Goal: Task Accomplishment & Management: Use online tool/utility

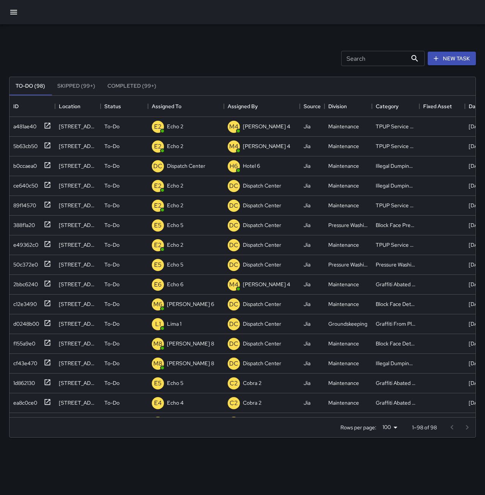
scroll to position [316, 460]
click at [31, 163] on div "b0ccaea0" at bounding box center [23, 164] width 27 height 11
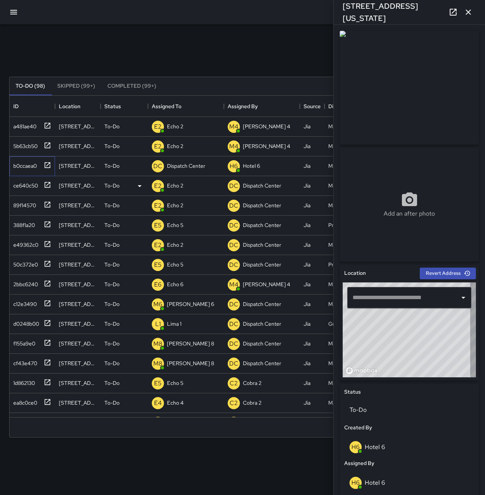
type input "**********"
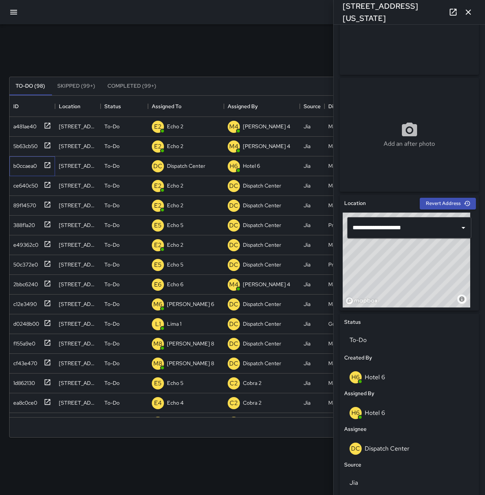
scroll to position [76, 0]
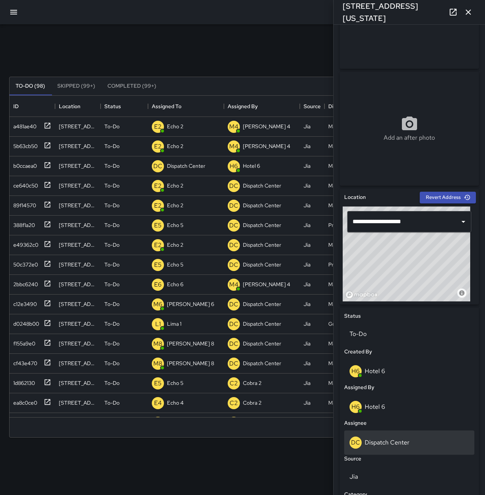
click at [403, 433] on div "DC Dispatch Center" at bounding box center [409, 442] width 130 height 24
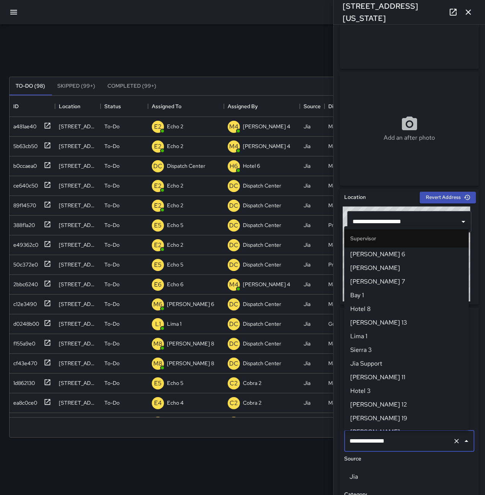
scroll to position [718, 0]
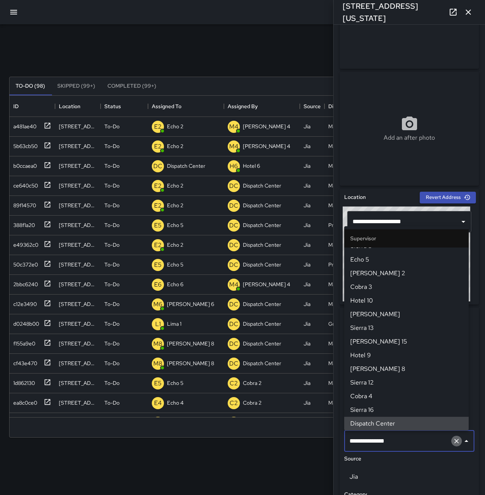
click at [451, 440] on button "Clear" at bounding box center [456, 440] width 11 height 11
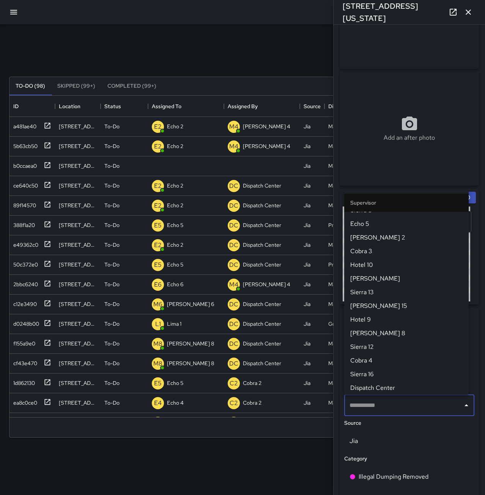
scroll to position [0, 0]
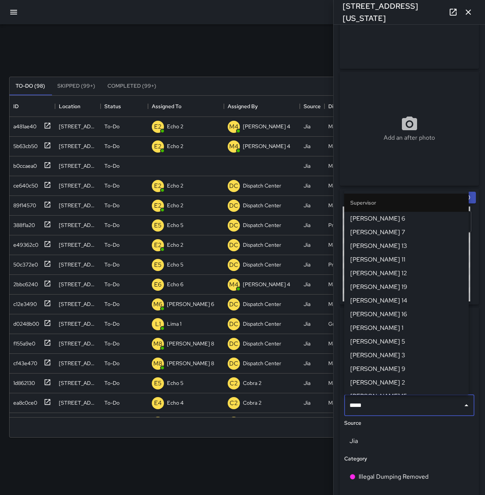
type input "******"
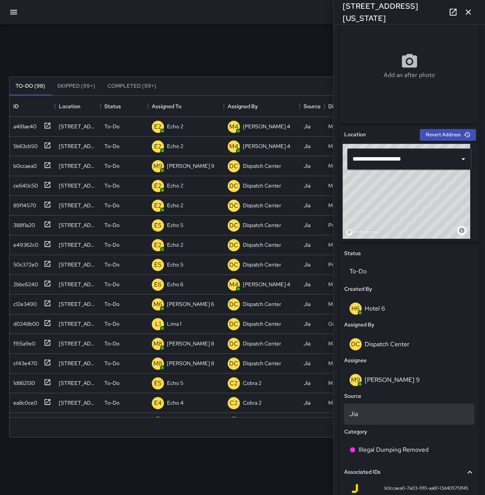
scroll to position [152, 0]
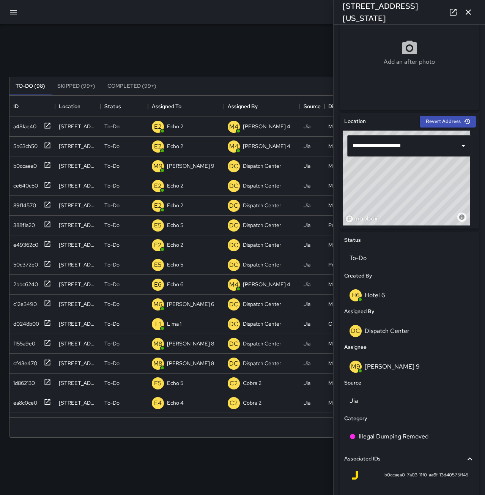
click at [468, 13] on icon "button" at bounding box center [467, 11] width 5 height 5
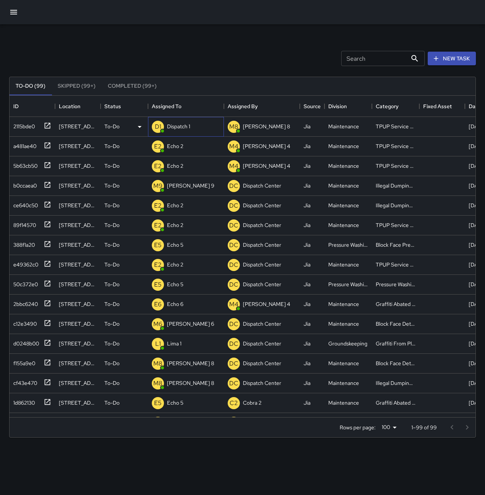
click at [170, 126] on p "Dispatch 1" at bounding box center [178, 126] width 23 height 8
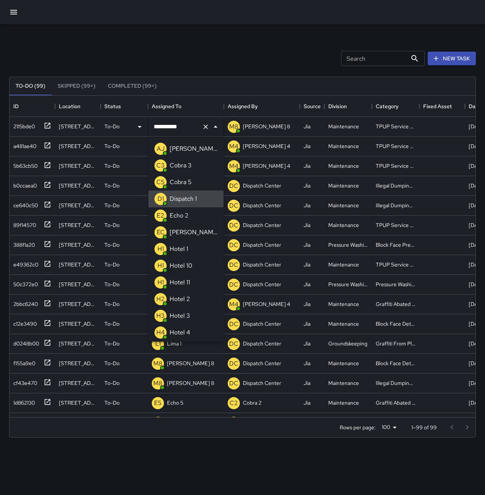
click at [203, 126] on icon "Clear" at bounding box center [206, 127] width 8 height 8
click at [190, 213] on li "E2 Echo 2" at bounding box center [185, 215] width 75 height 17
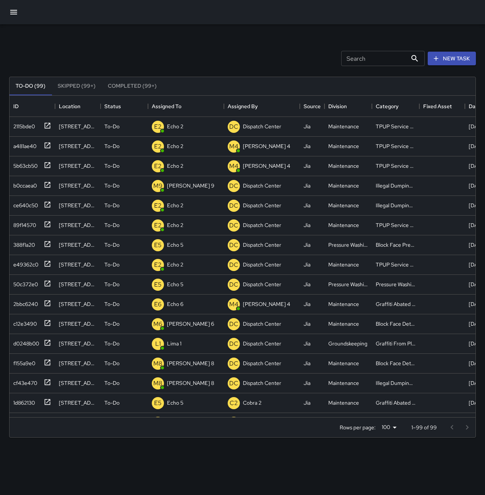
click at [155, 61] on div "Search Search New Task" at bounding box center [243, 58] width 470 height 39
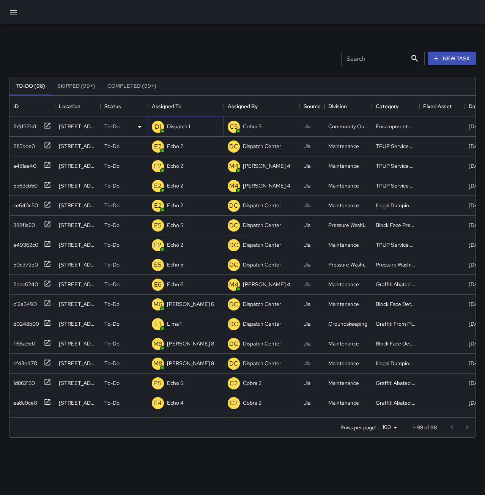
click at [188, 123] on p "Dispatch 1" at bounding box center [178, 126] width 23 height 8
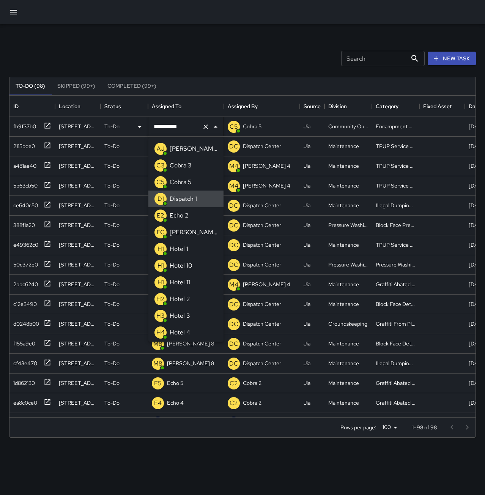
click at [206, 127] on icon "Clear" at bounding box center [205, 126] width 5 height 5
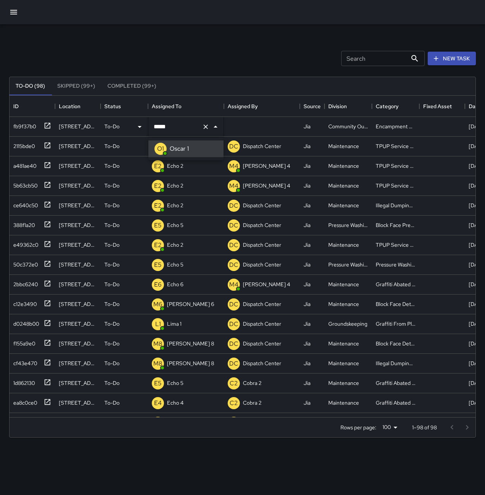
type input "*******"
click at [229, 51] on div "Search Search New Task" at bounding box center [243, 58] width 470 height 39
click at [27, 125] on div "fb9f37b0" at bounding box center [23, 124] width 26 height 11
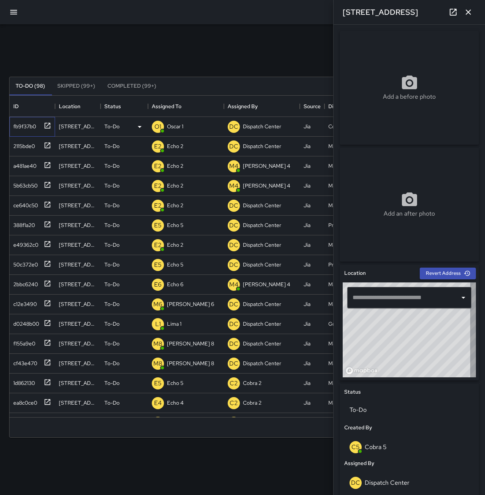
type input "**********"
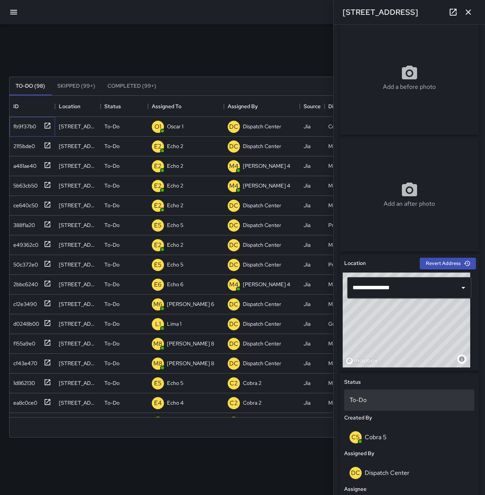
scroll to position [0, 0]
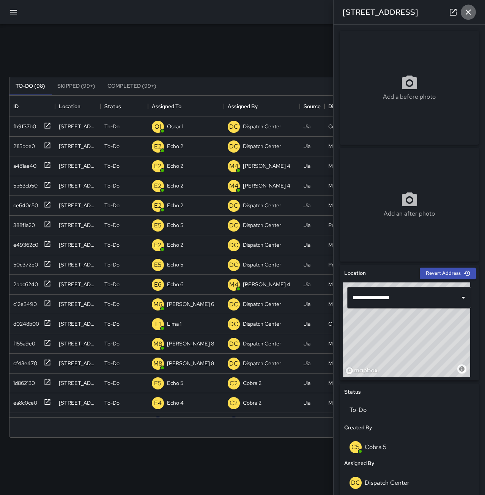
click at [471, 11] on icon "button" at bounding box center [467, 12] width 9 height 9
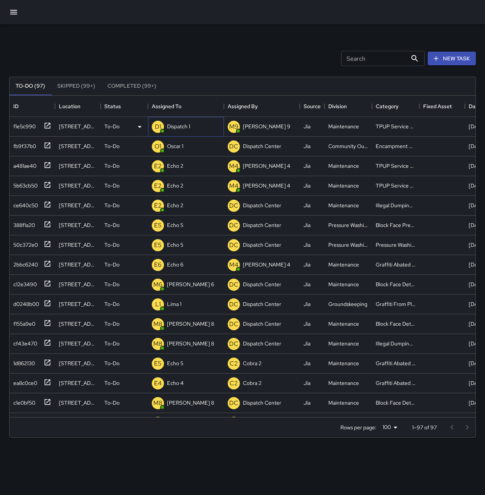
click at [168, 126] on p "Dispatch 1" at bounding box center [178, 126] width 23 height 8
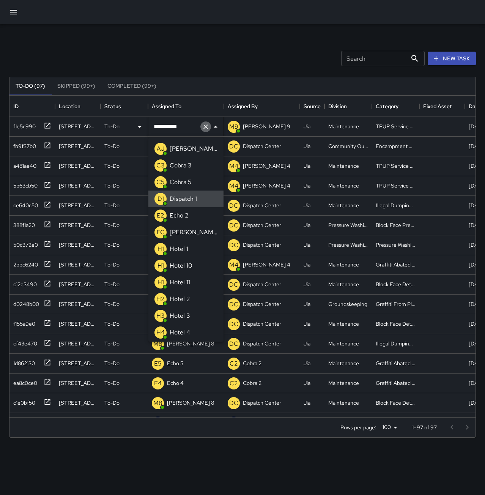
click at [207, 129] on icon "Clear" at bounding box center [206, 127] width 8 height 8
click at [197, 221] on li "E2 Echo 2" at bounding box center [185, 215] width 75 height 17
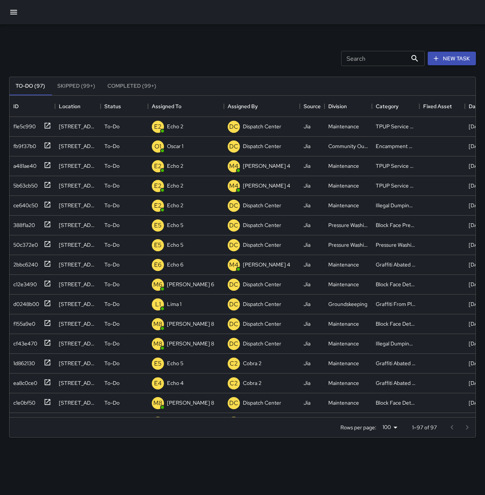
click at [221, 65] on div "Search Search New Task" at bounding box center [243, 58] width 470 height 39
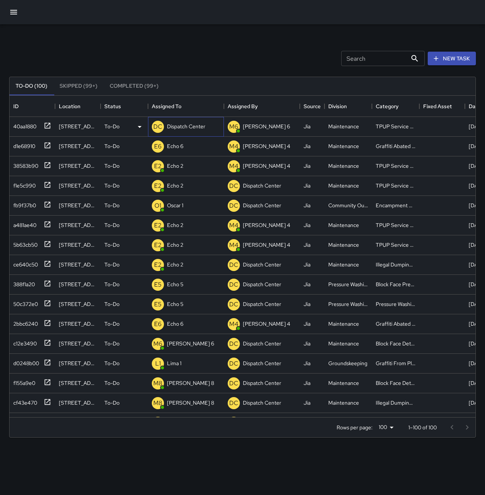
click at [179, 128] on p "Dispatch Center" at bounding box center [186, 126] width 38 height 8
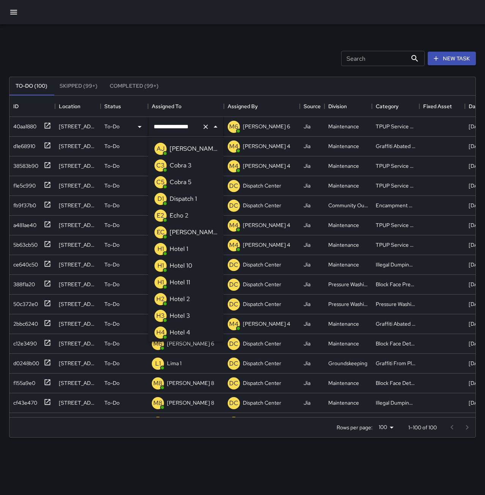
scroll to position [483, 0]
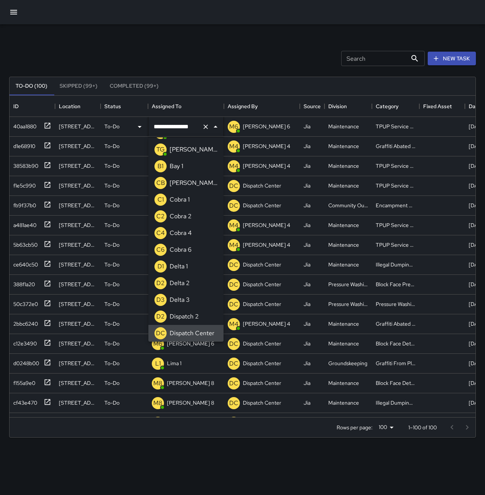
click at [206, 126] on icon "Clear" at bounding box center [206, 127] width 8 height 8
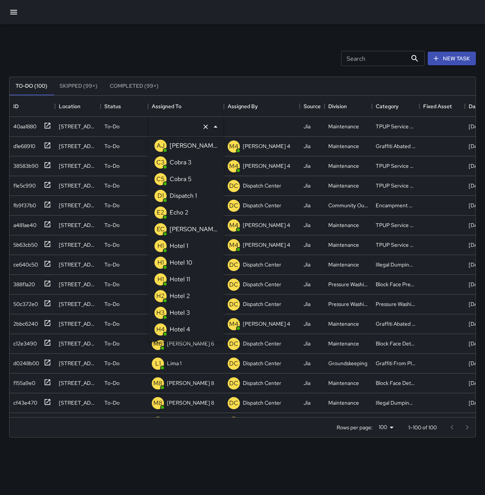
click at [185, 209] on p "Echo 2" at bounding box center [179, 212] width 19 height 9
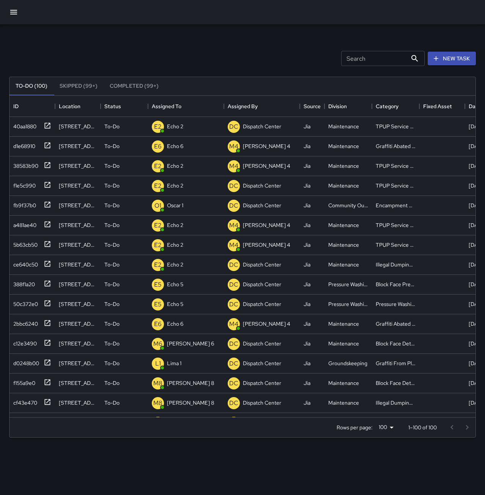
click at [176, 42] on div "Search Search New Task" at bounding box center [243, 58] width 470 height 39
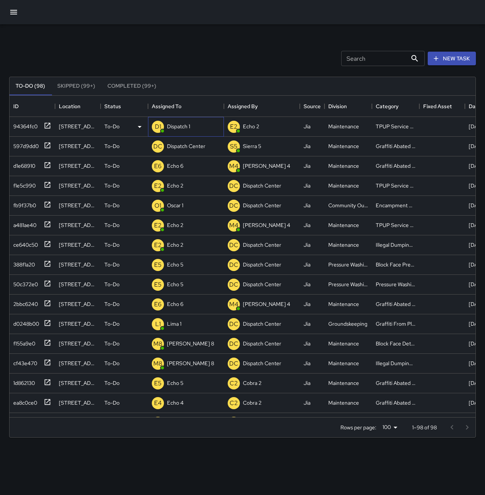
click at [172, 124] on p "Dispatch 1" at bounding box center [178, 126] width 23 height 8
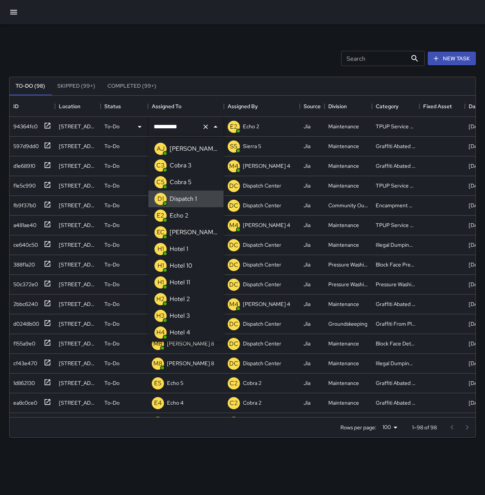
click at [206, 124] on icon "Clear" at bounding box center [206, 127] width 8 height 8
click at [191, 217] on li "E2 Echo 2" at bounding box center [185, 215] width 75 height 17
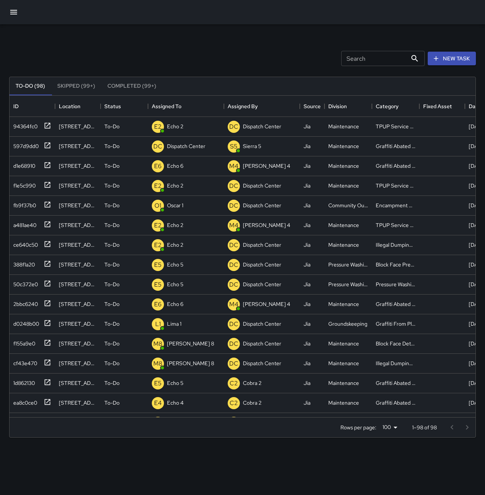
click at [152, 60] on div "Search Search New Task" at bounding box center [243, 58] width 470 height 39
click at [181, 123] on p "Dispatch 1" at bounding box center [178, 126] width 23 height 8
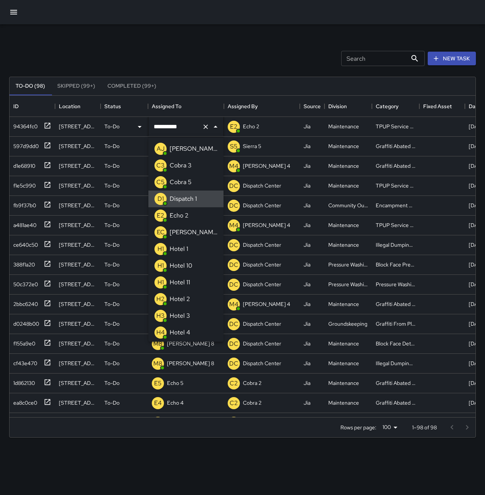
click at [206, 129] on icon "Clear" at bounding box center [206, 127] width 8 height 8
click at [201, 214] on li "E2 Echo 2" at bounding box center [185, 215] width 75 height 17
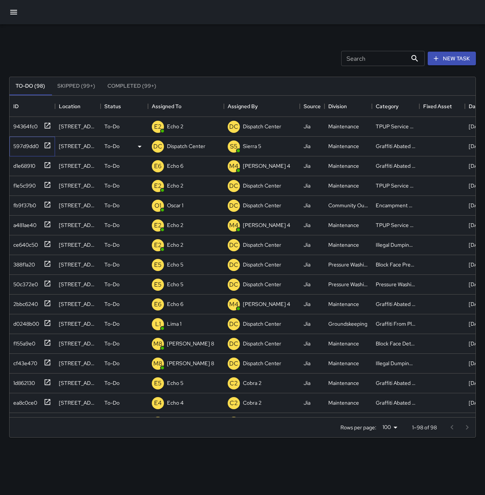
click at [30, 144] on div "597d9dd0" at bounding box center [24, 144] width 28 height 11
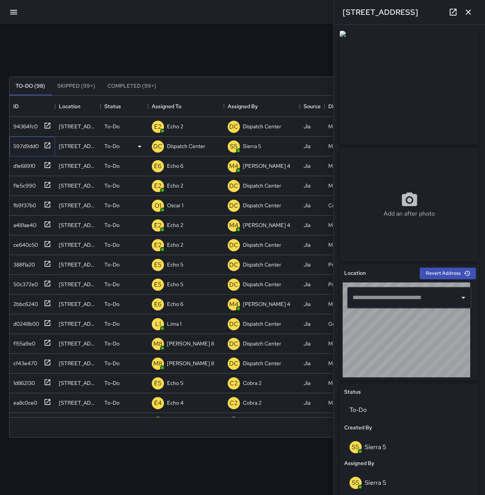
type input "**********"
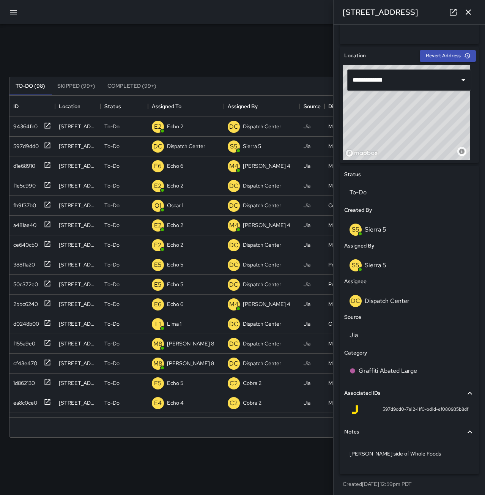
scroll to position [219, 0]
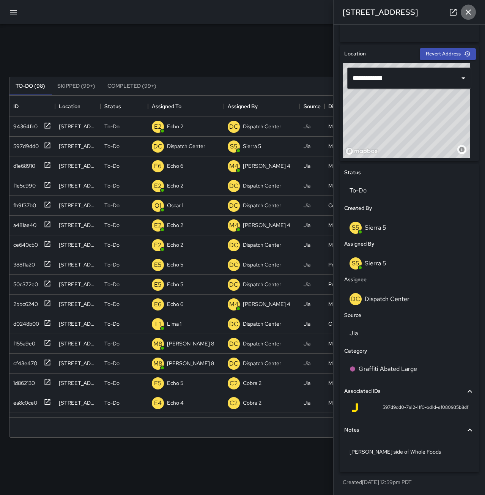
click at [467, 13] on icon "button" at bounding box center [467, 11] width 5 height 5
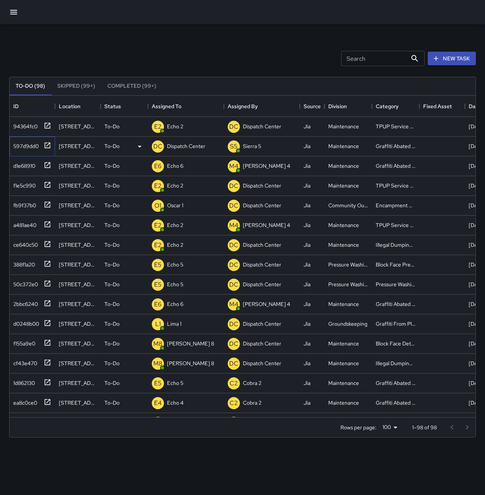
click at [31, 143] on div "597d9dd0" at bounding box center [24, 144] width 28 height 11
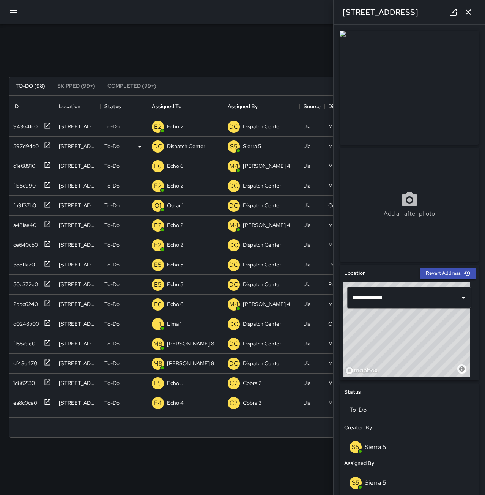
click at [198, 146] on p "Dispatch Center" at bounding box center [186, 146] width 38 height 8
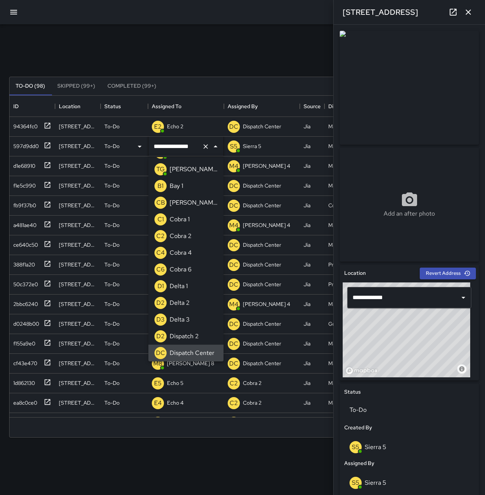
click at [206, 146] on icon "Clear" at bounding box center [205, 146] width 5 height 5
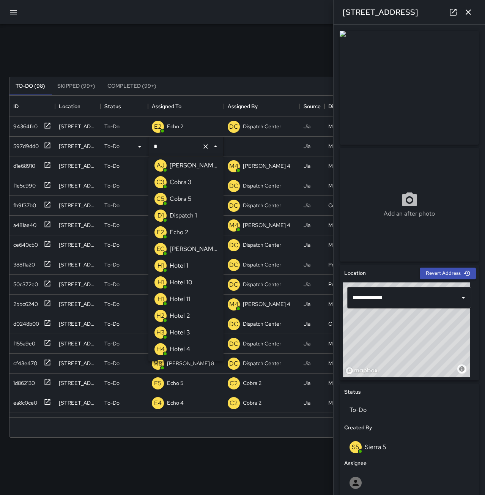
scroll to position [0, 0]
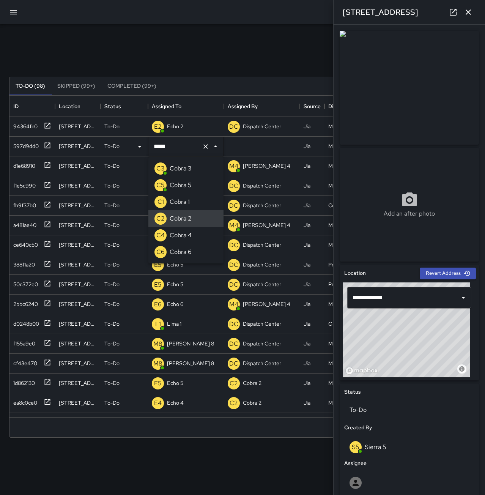
type input "*******"
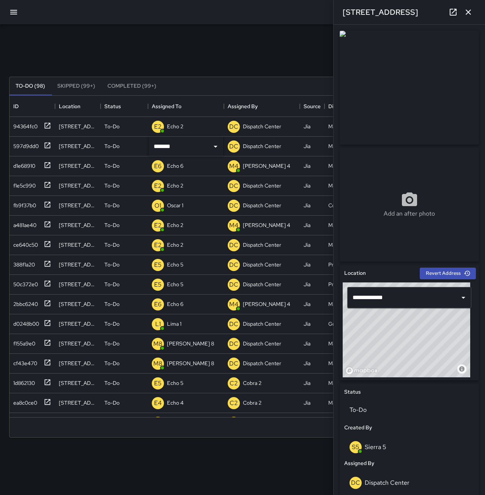
click at [182, 37] on div "Search Search New Task To-Do (98) Skipped (99+) Completed (99+) ID Location Sta…" at bounding box center [242, 236] width 485 height 424
click at [473, 12] on button "button" at bounding box center [467, 12] width 15 height 15
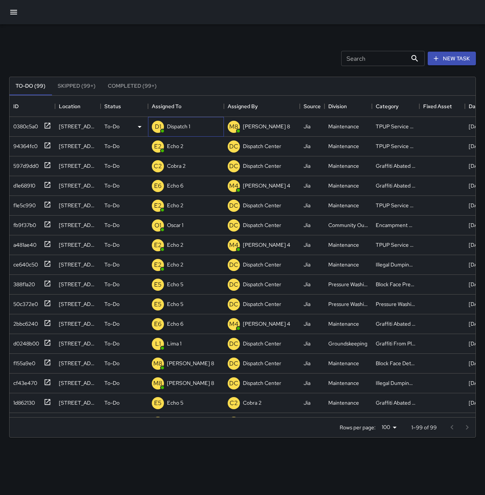
click at [187, 132] on div "Dispatch 1" at bounding box center [178, 126] width 26 height 11
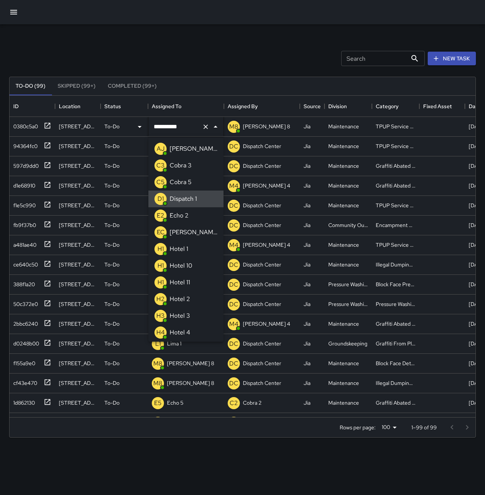
click at [204, 129] on icon "Clear" at bounding box center [206, 127] width 8 height 8
click at [190, 212] on div "Echo 2" at bounding box center [179, 215] width 22 height 12
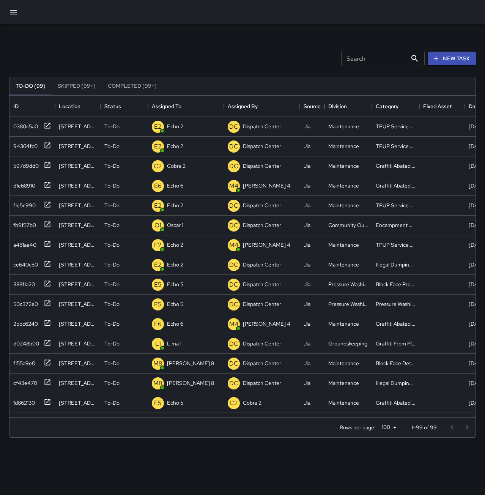
click at [199, 39] on div "Search Search New Task" at bounding box center [243, 58] width 470 height 39
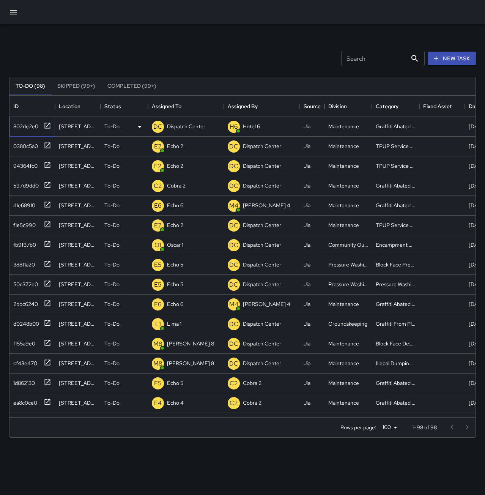
click at [23, 124] on div "802de2e0" at bounding box center [24, 124] width 28 height 11
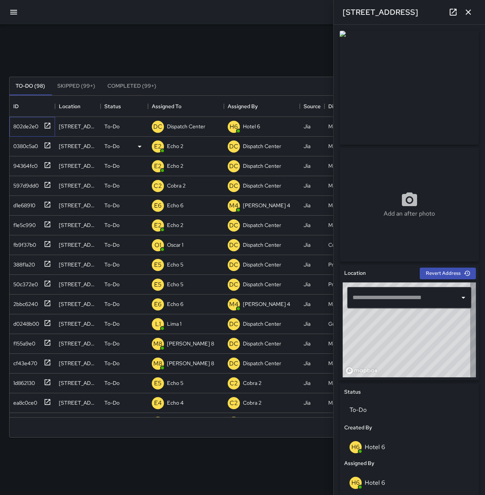
type input "**********"
click at [174, 125] on p "Dispatch Center" at bounding box center [186, 126] width 38 height 8
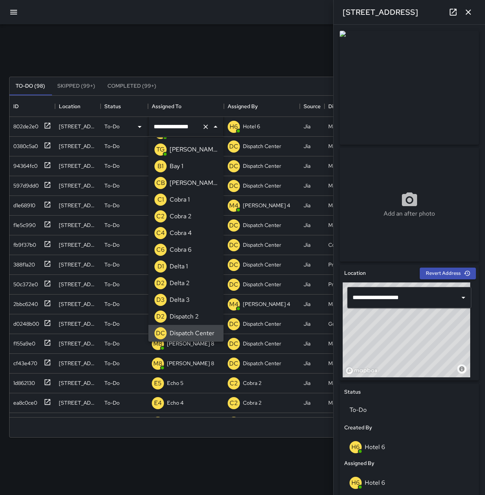
click at [205, 128] on icon "Clear" at bounding box center [206, 127] width 8 height 8
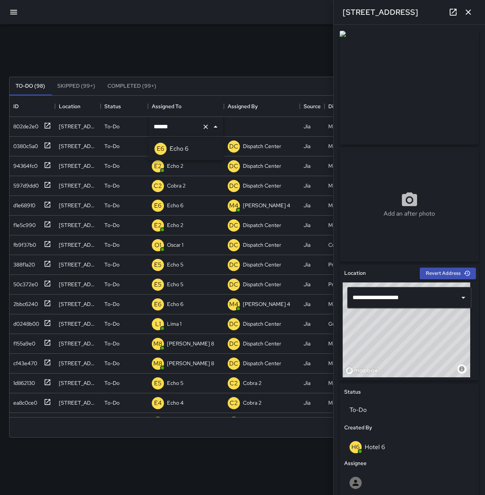
type input "******"
click at [220, 53] on div "Search Search New Task" at bounding box center [243, 58] width 470 height 39
click at [177, 129] on p "Unassigned" at bounding box center [180, 126] width 27 height 8
type input "****"
drag, startPoint x: 192, startPoint y: 231, endPoint x: 200, endPoint y: 221, distance: 13.3
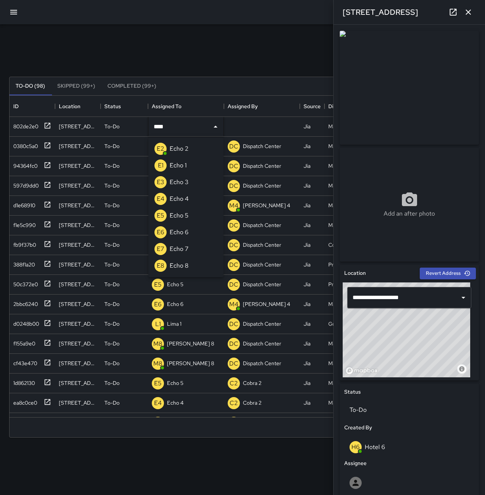
click at [193, 231] on li "E6 Echo 6" at bounding box center [185, 232] width 75 height 17
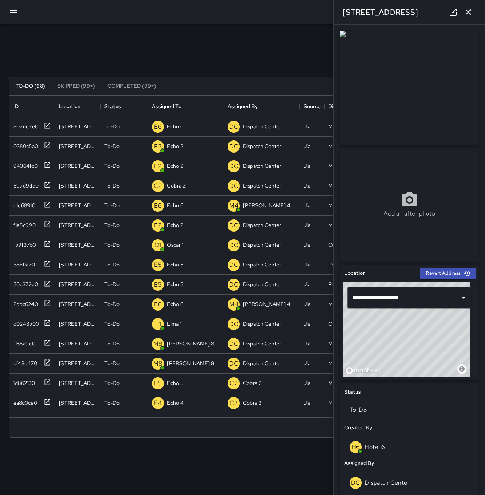
click at [187, 49] on div "Search Search New Task" at bounding box center [243, 58] width 470 height 39
click at [474, 12] on button "button" at bounding box center [467, 12] width 15 height 15
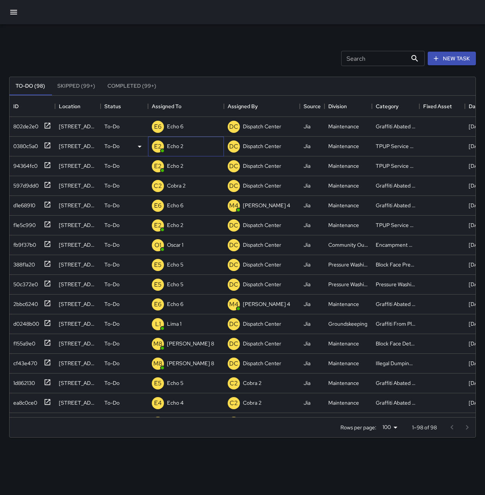
click at [189, 145] on div "E2 Echo 2" at bounding box center [186, 147] width 76 height 20
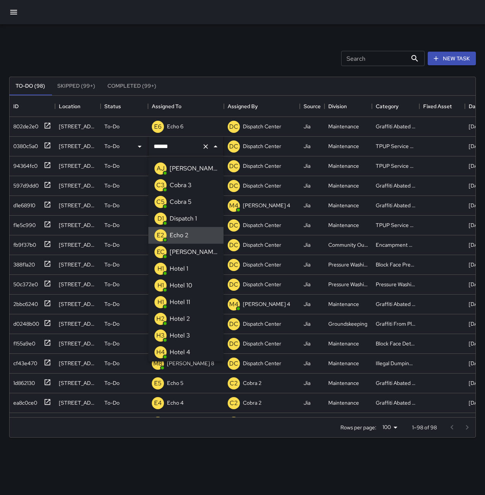
click at [205, 146] on icon "Clear" at bounding box center [205, 146] width 5 height 5
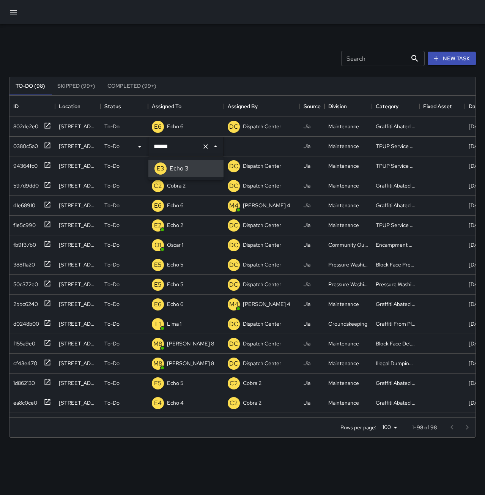
type input "******"
click at [182, 164] on p "Echo 2" at bounding box center [175, 166] width 16 height 8
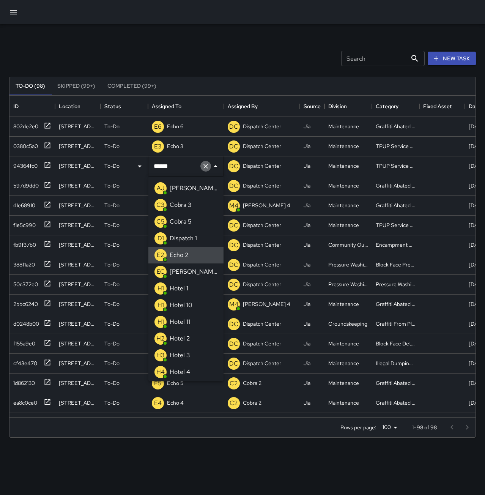
click at [206, 166] on icon "Clear" at bounding box center [206, 166] width 8 height 8
click at [186, 256] on p "Echo 2" at bounding box center [179, 254] width 19 height 9
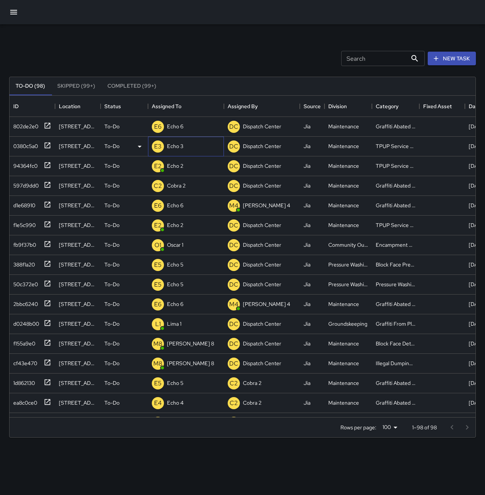
click at [181, 147] on p "Echo 3" at bounding box center [175, 146] width 16 height 8
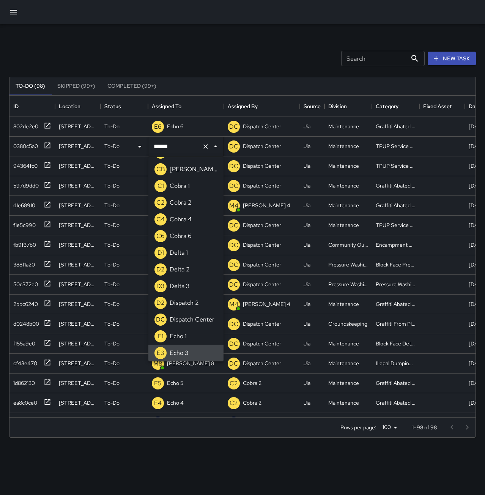
click at [204, 148] on icon "Clear" at bounding box center [206, 147] width 8 height 8
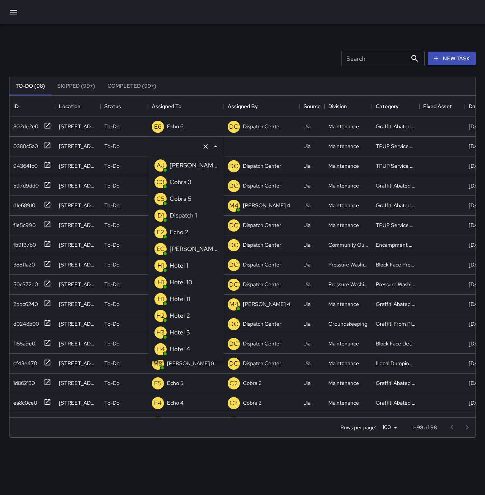
click at [185, 235] on p "Echo 2" at bounding box center [179, 232] width 19 height 9
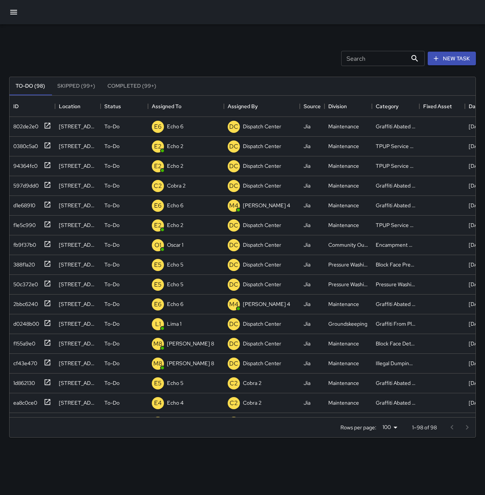
click at [169, 38] on div "Search Search New Task To-Do (98) Skipped (99+) Completed (99+) ID Location Sta…" at bounding box center [242, 236] width 485 height 424
click at [26, 399] on div "ea8c0ce0" at bounding box center [23, 401] width 27 height 11
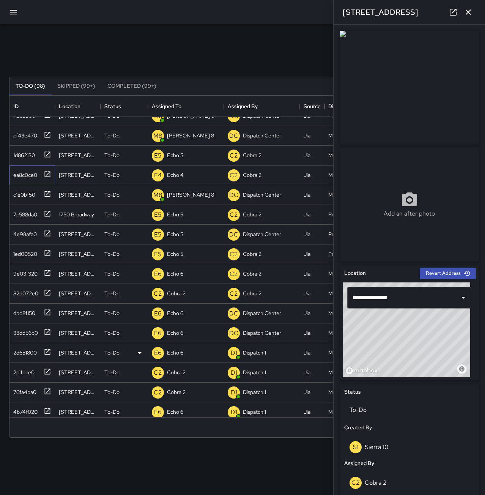
scroll to position [265, 0]
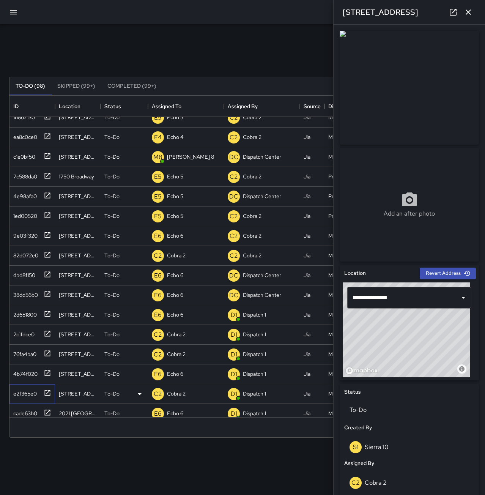
click at [30, 394] on div "e2f365e0" at bounding box center [23, 391] width 27 height 11
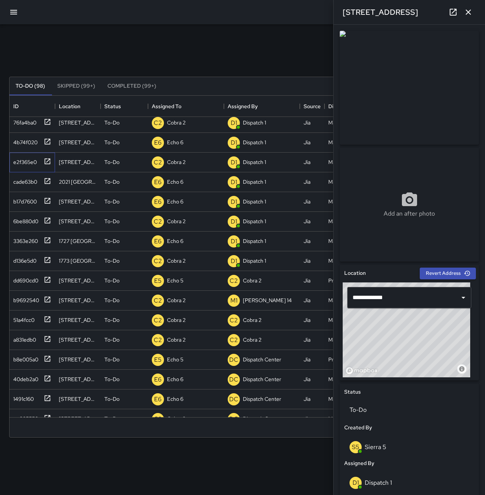
scroll to position [569, 0]
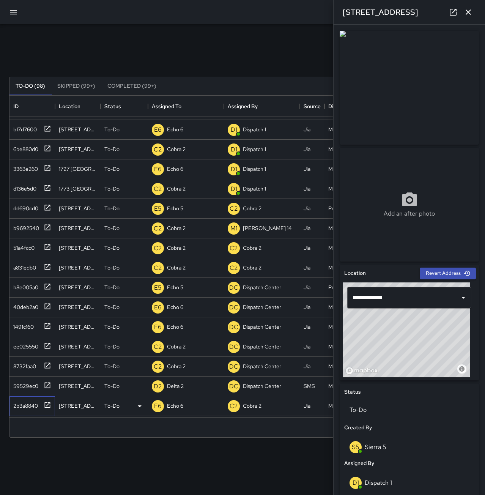
click at [31, 401] on div "2b3a8840" at bounding box center [24, 404] width 28 height 11
type input "**********"
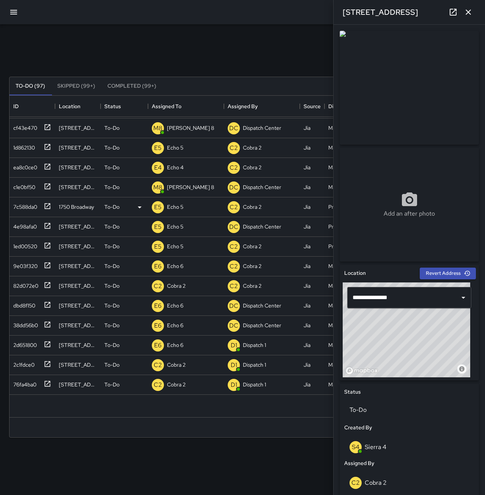
scroll to position [0, 0]
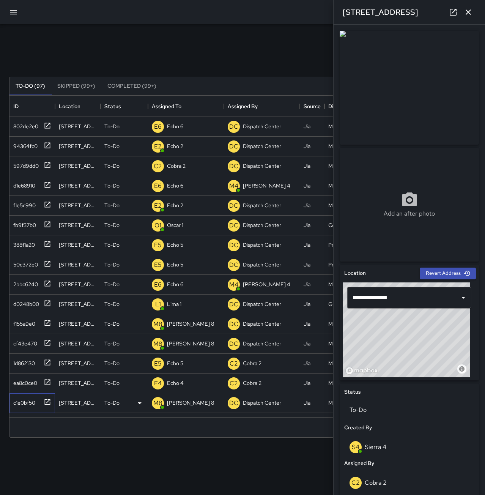
drag, startPoint x: 29, startPoint y: 400, endPoint x: 69, endPoint y: 395, distance: 40.2
click at [29, 400] on div "c1e0bf50" at bounding box center [22, 401] width 25 height 11
type input "**********"
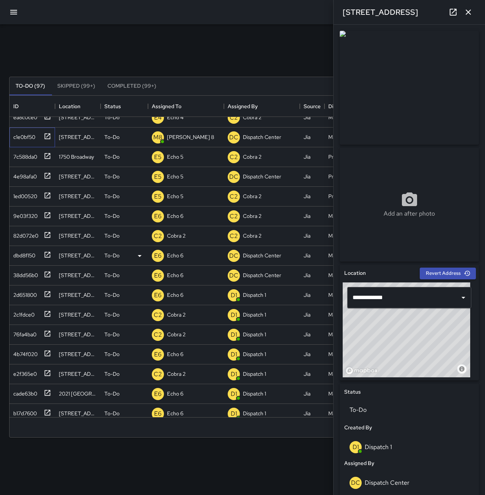
scroll to position [303, 0]
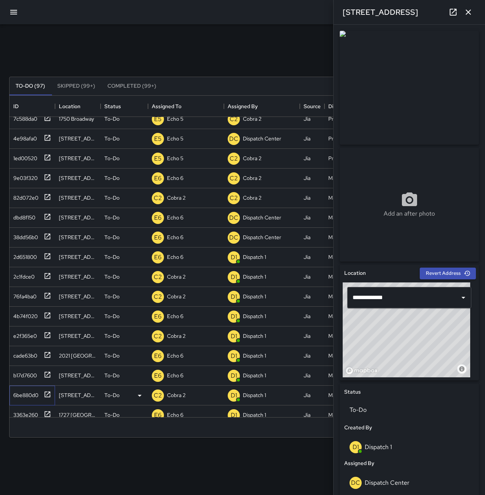
click at [11, 392] on div "6be880d0" at bounding box center [24, 393] width 28 height 11
type input "**********"
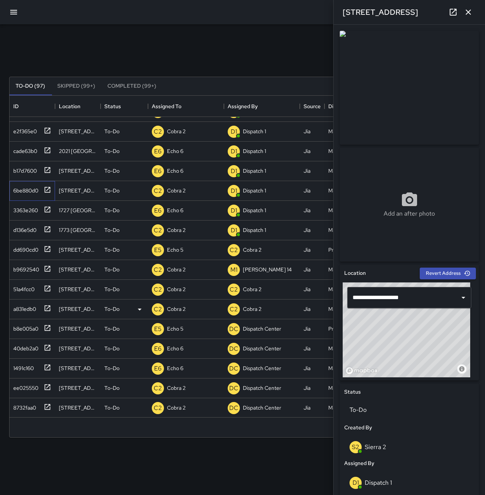
scroll to position [531, 0]
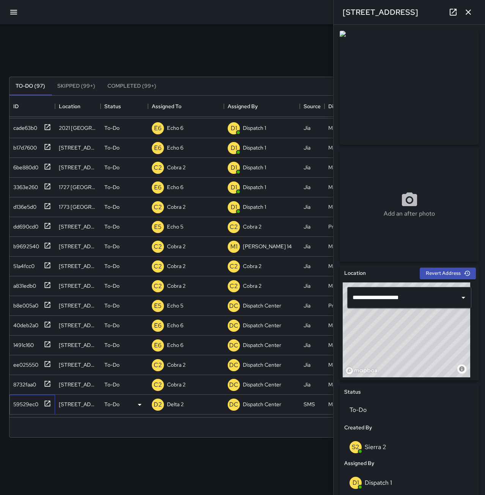
click at [27, 399] on div "59529ec0" at bounding box center [24, 402] width 28 height 11
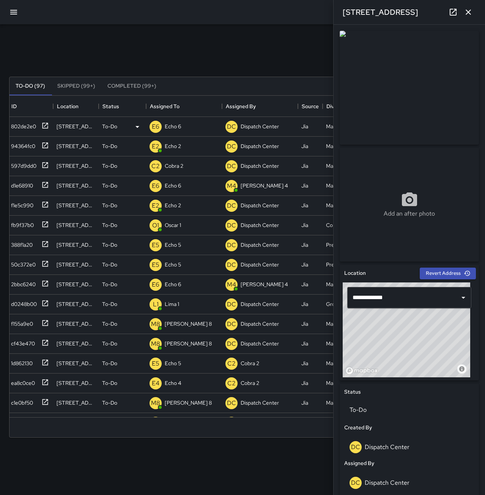
scroll to position [0, 0]
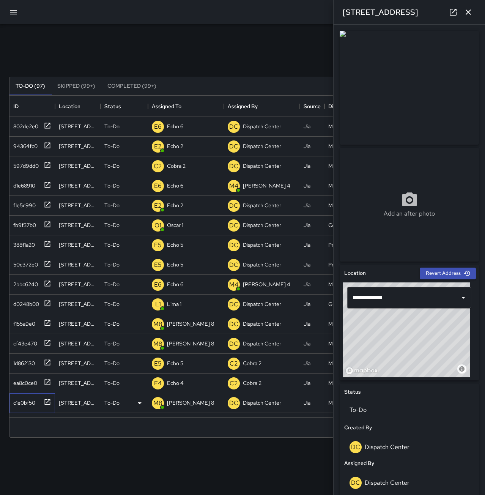
click at [23, 403] on div "c1e0bf50" at bounding box center [22, 401] width 25 height 11
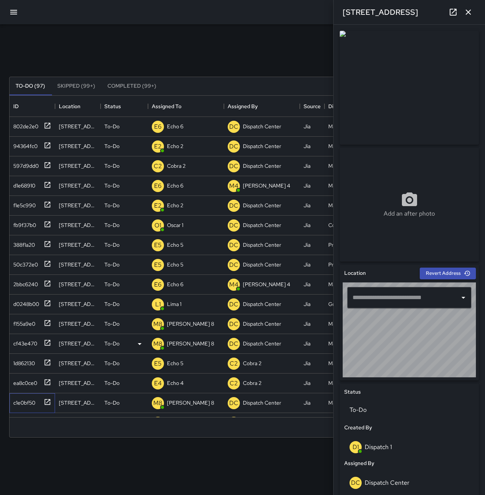
type input "**********"
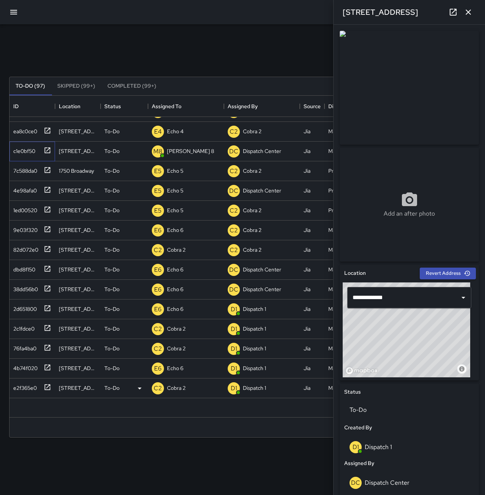
scroll to position [303, 0]
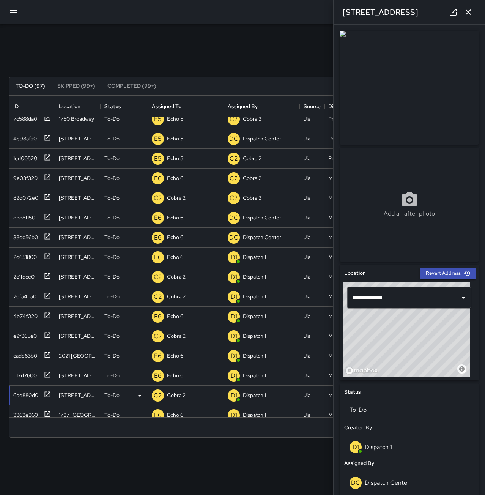
click at [32, 390] on div "6be880d0" at bounding box center [24, 393] width 28 height 11
type input "**********"
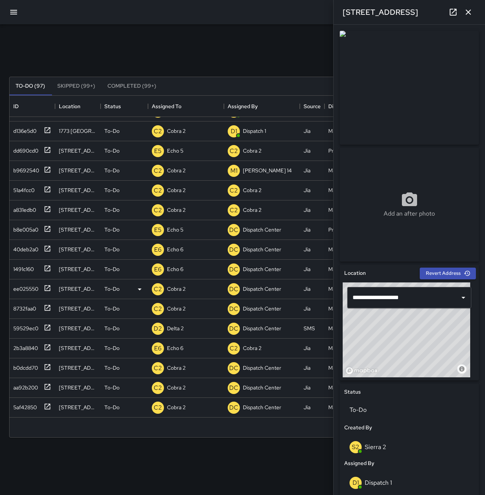
scroll to position [569, 0]
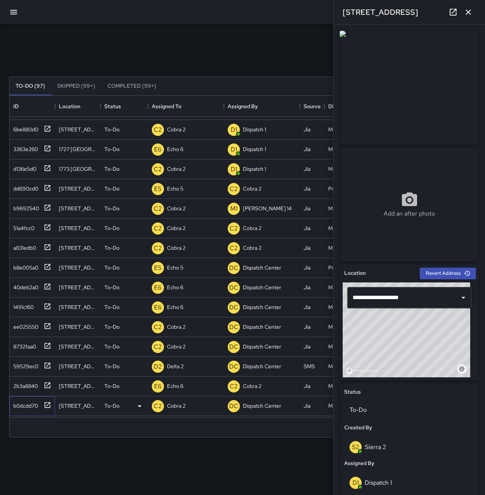
click at [26, 404] on div "b0dcdd70" at bounding box center [24, 404] width 28 height 11
type input "**********"
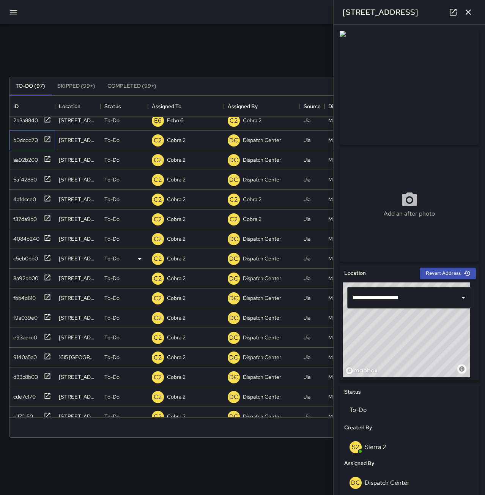
scroll to position [872, 0]
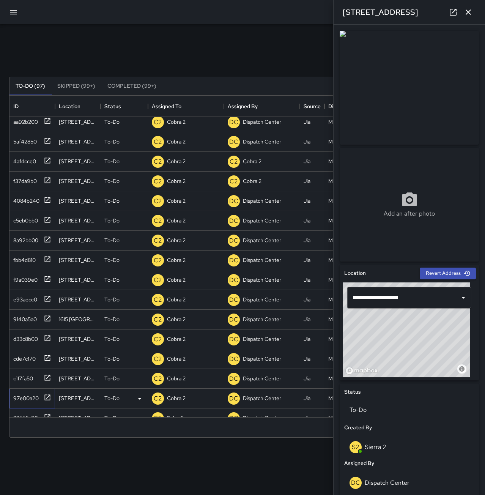
click at [23, 400] on div "97e00a20" at bounding box center [24, 396] width 28 height 11
type input "**********"
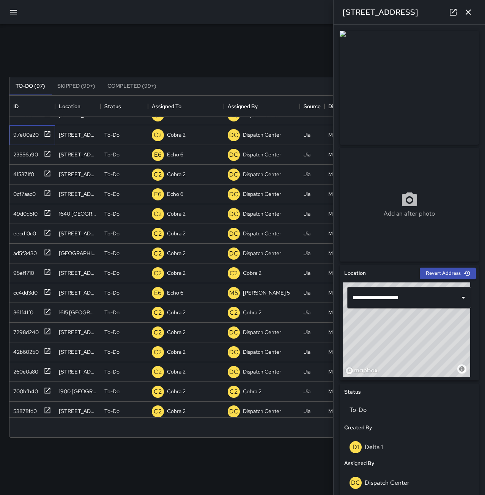
scroll to position [1138, 0]
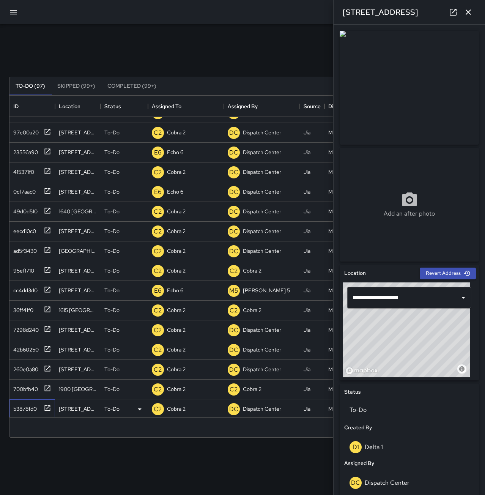
click at [24, 405] on div "53878fd0" at bounding box center [23, 407] width 27 height 11
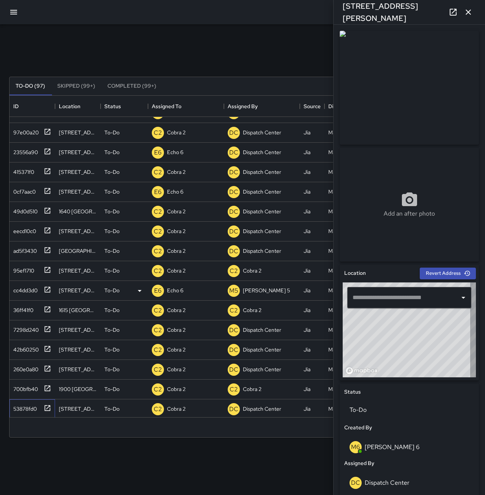
type input "**********"
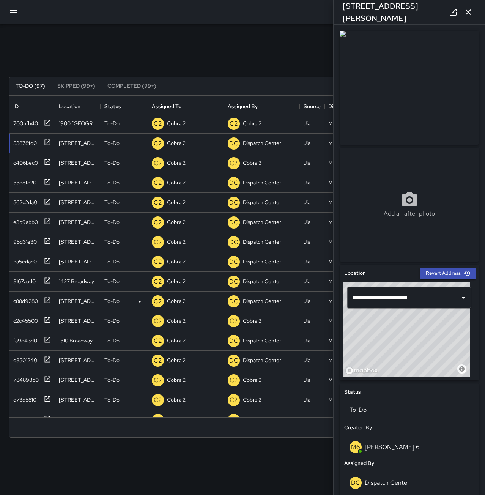
scroll to position [1441, 0]
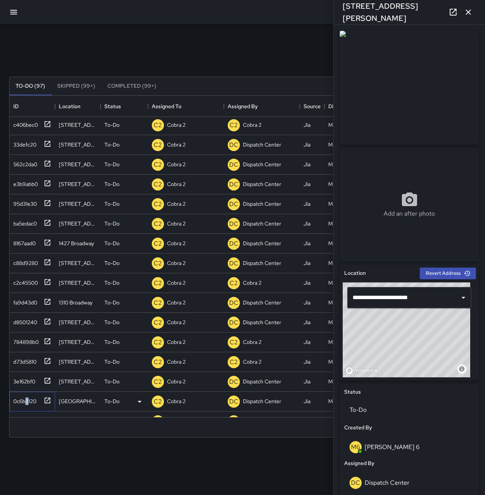
click at [29, 400] on div "0c6b3120" at bounding box center [23, 399] width 26 height 11
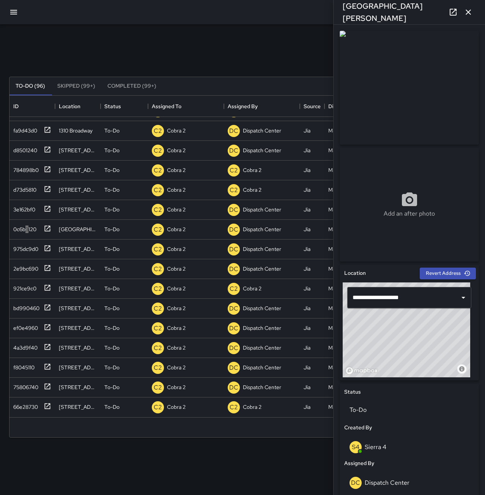
scroll to position [1599, 0]
drag, startPoint x: 471, startPoint y: 11, endPoint x: 463, endPoint y: 16, distance: 9.8
click at [471, 11] on icon "button" at bounding box center [467, 12] width 9 height 9
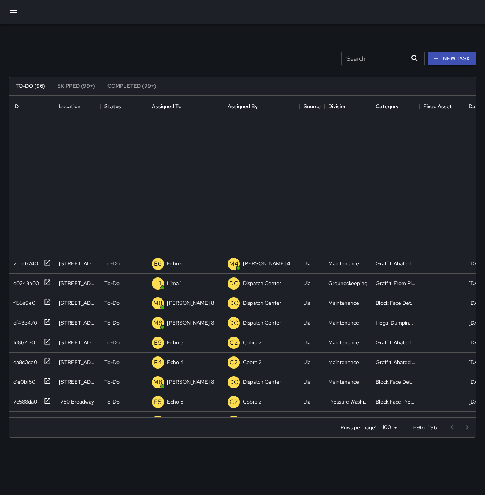
scroll to position [0, 0]
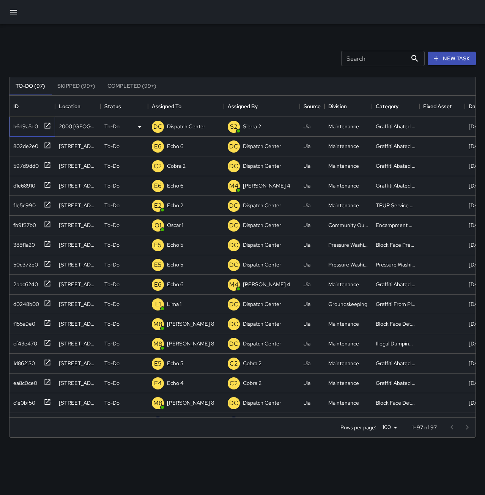
click at [22, 125] on div "b6d9a5d0" at bounding box center [24, 124] width 28 height 11
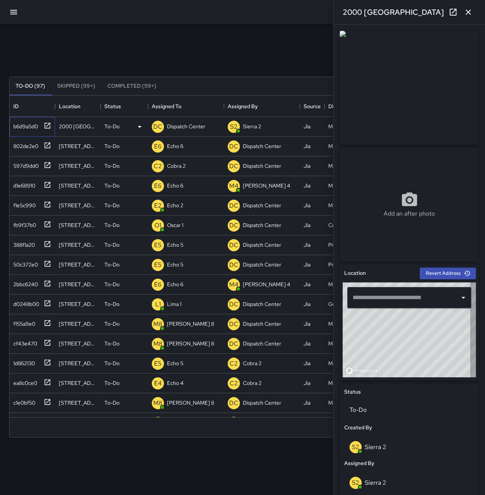
type input "**********"
click at [183, 124] on p "Dispatch Center" at bounding box center [186, 126] width 38 height 8
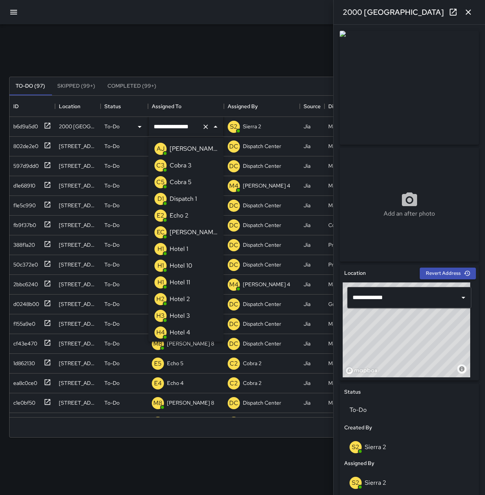
scroll to position [483, 0]
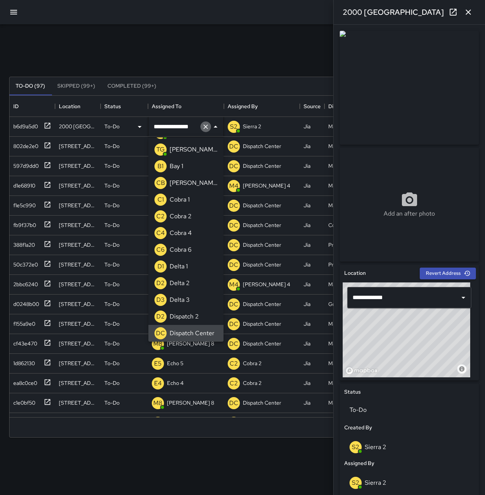
click at [203, 127] on icon "Clear" at bounding box center [206, 127] width 8 height 8
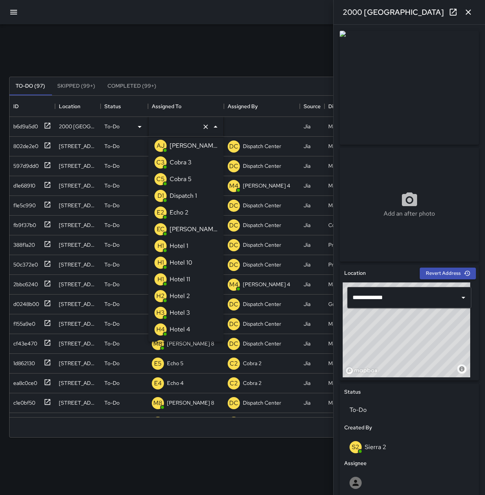
type input "*"
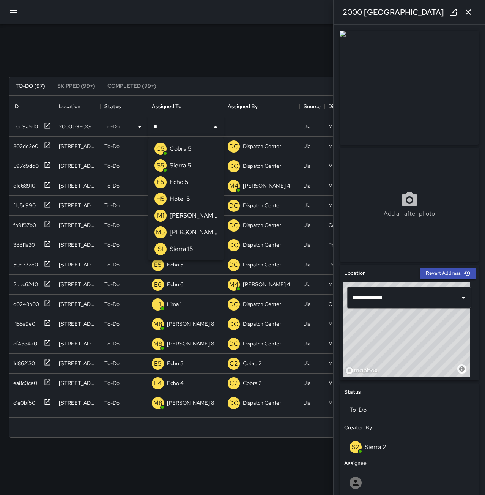
click at [188, 184] on div "Echo 5" at bounding box center [179, 182] width 22 height 12
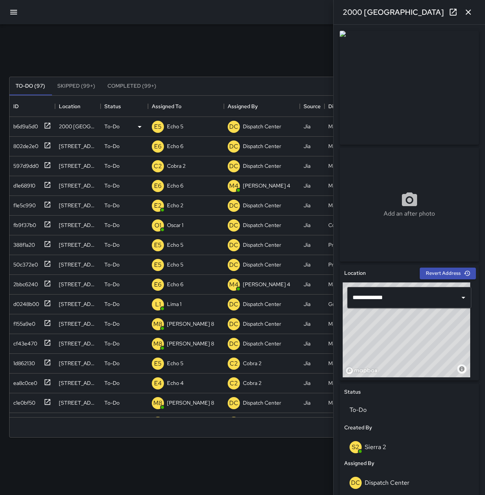
click at [465, 15] on icon "button" at bounding box center [467, 12] width 9 height 9
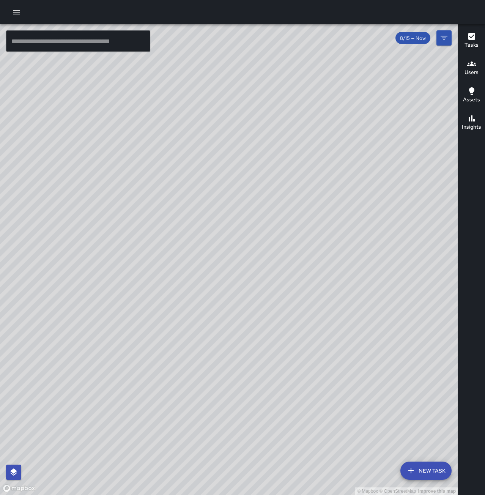
drag, startPoint x: 313, startPoint y: 213, endPoint x: 221, endPoint y: 331, distance: 149.9
click at [221, 331] on div "© Mapbox © OpenStreetMap Improve this map" at bounding box center [228, 259] width 457 height 470
click at [66, 38] on input "text" at bounding box center [78, 40] width 144 height 21
drag, startPoint x: 92, startPoint y: 340, endPoint x: 393, endPoint y: 206, distance: 328.9
click at [400, 206] on div "© Mapbox © OpenStreetMap Improve this map" at bounding box center [228, 259] width 457 height 470
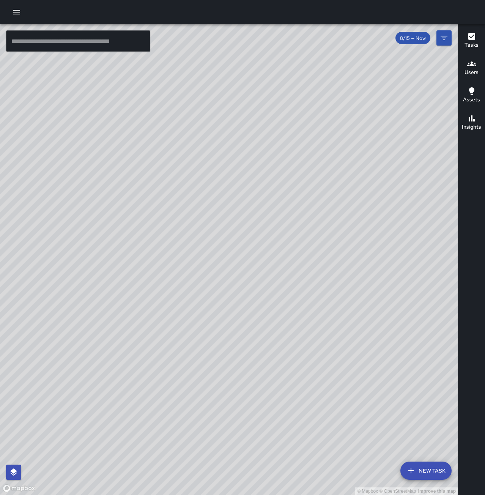
drag, startPoint x: 338, startPoint y: 287, endPoint x: 231, endPoint y: 225, distance: 123.7
click at [231, 225] on div "© Mapbox © OpenStreetMap Improve this map" at bounding box center [228, 259] width 457 height 470
drag, startPoint x: 345, startPoint y: 328, endPoint x: 418, endPoint y: 91, distance: 248.6
click at [418, 91] on div "© Mapbox © OpenStreetMap Improve this map" at bounding box center [228, 259] width 457 height 470
drag, startPoint x: 205, startPoint y: 278, endPoint x: 435, endPoint y: 188, distance: 247.1
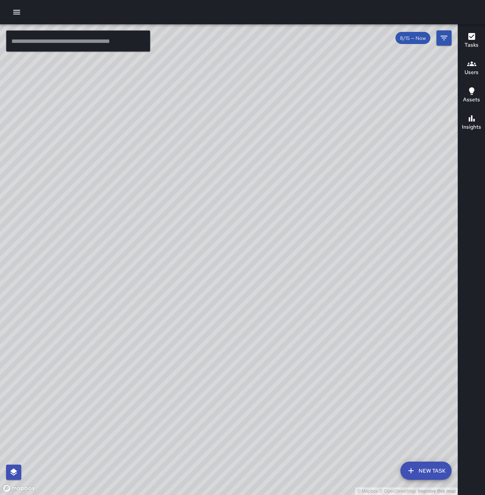
click at [435, 188] on div "© Mapbox © OpenStreetMap Improve this map" at bounding box center [228, 259] width 457 height 470
drag, startPoint x: 410, startPoint y: 235, endPoint x: 336, endPoint y: 257, distance: 77.5
click at [336, 257] on div "© Mapbox © OpenStreetMap Improve this map" at bounding box center [228, 259] width 457 height 470
drag, startPoint x: 222, startPoint y: 263, endPoint x: 371, endPoint y: 182, distance: 168.9
click at [382, 173] on div "© Mapbox © OpenStreetMap Improve this map" at bounding box center [228, 259] width 457 height 470
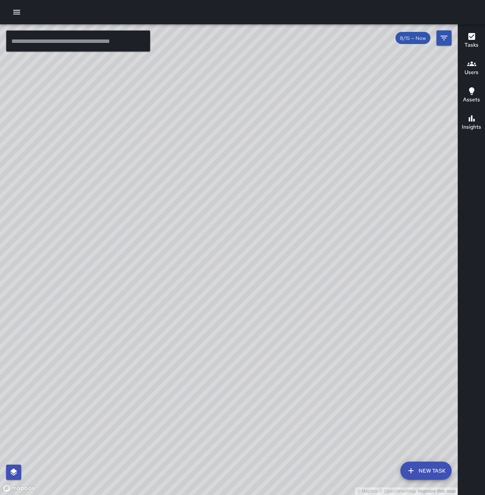
drag, startPoint x: 238, startPoint y: 215, endPoint x: 315, endPoint y: 284, distance: 103.4
click at [315, 284] on div "© Mapbox © OpenStreetMap Improve this map" at bounding box center [228, 259] width 457 height 470
drag, startPoint x: 358, startPoint y: 205, endPoint x: 371, endPoint y: 152, distance: 54.6
click at [371, 152] on div "© Mapbox © OpenStreetMap Improve this map" at bounding box center [228, 259] width 457 height 470
drag, startPoint x: 374, startPoint y: 254, endPoint x: 97, endPoint y: 254, distance: 277.2
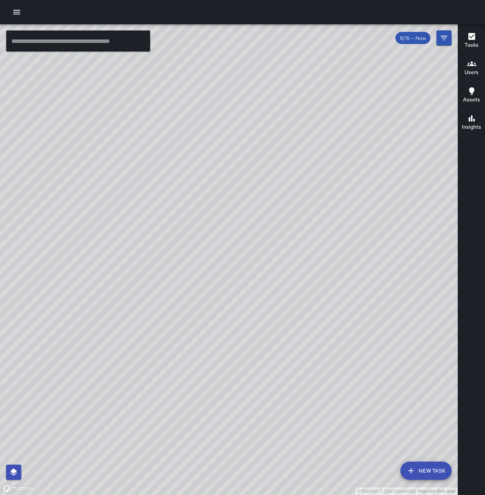
click at [97, 254] on div "© Mapbox © OpenStreetMap Improve this map" at bounding box center [228, 259] width 457 height 470
drag, startPoint x: 358, startPoint y: 165, endPoint x: 57, endPoint y: 318, distance: 337.4
click at [56, 324] on div "© Mapbox © OpenStreetMap Improve this map" at bounding box center [228, 259] width 457 height 470
drag, startPoint x: 372, startPoint y: 196, endPoint x: 162, endPoint y: 282, distance: 226.6
click at [162, 282] on div "© Mapbox © OpenStreetMap Improve this map" at bounding box center [228, 259] width 457 height 470
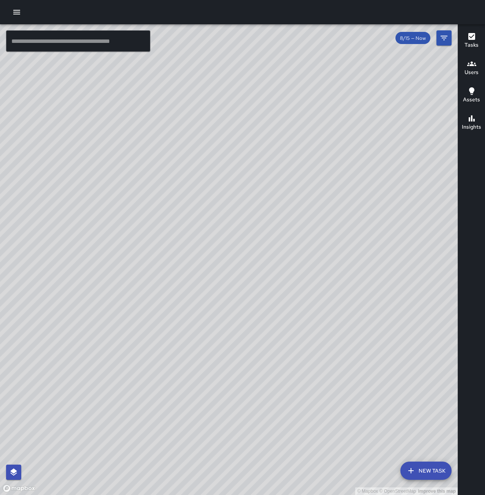
drag, startPoint x: 328, startPoint y: 171, endPoint x: 258, endPoint y: 273, distance: 123.8
click at [258, 273] on div "© Mapbox © OpenStreetMap Improve this map" at bounding box center [228, 259] width 457 height 470
drag, startPoint x: 283, startPoint y: 103, endPoint x: 280, endPoint y: 175, distance: 72.5
click at [250, 238] on div "© Mapbox © OpenStreetMap Improve this map" at bounding box center [228, 259] width 457 height 470
drag, startPoint x: 379, startPoint y: 159, endPoint x: 427, endPoint y: 211, distance: 70.9
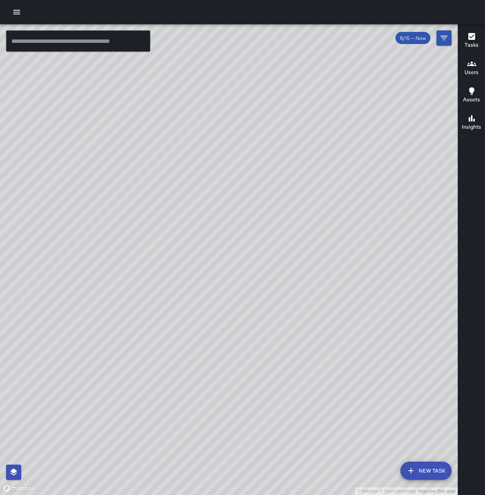
click at [427, 211] on div "© Mapbox © OpenStreetMap Improve this map" at bounding box center [228, 259] width 457 height 470
drag, startPoint x: 259, startPoint y: 333, endPoint x: 300, endPoint y: 305, distance: 48.8
click at [300, 305] on div "© Mapbox © OpenStreetMap Improve this map" at bounding box center [228, 259] width 457 height 470
drag, startPoint x: 353, startPoint y: 395, endPoint x: 343, endPoint y: 274, distance: 121.4
click at [343, 275] on div "© Mapbox © OpenStreetMap Improve this map" at bounding box center [228, 259] width 457 height 470
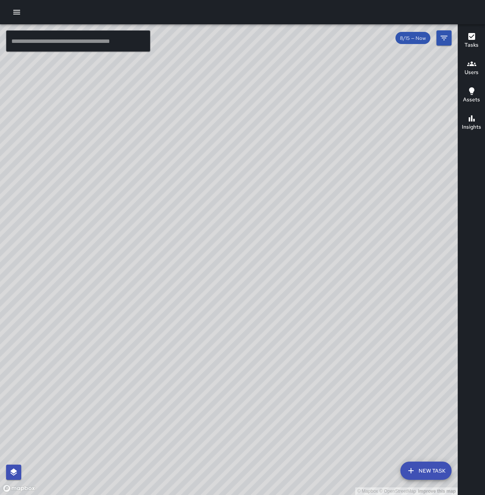
drag, startPoint x: 304, startPoint y: 180, endPoint x: 238, endPoint y: 271, distance: 112.1
click at [238, 271] on div "© Mapbox © OpenStreetMap Improve this map" at bounding box center [228, 259] width 457 height 470
drag, startPoint x: 417, startPoint y: 293, endPoint x: 320, endPoint y: 273, distance: 98.4
click at [320, 273] on div "© Mapbox © OpenStreetMap Improve this map" at bounding box center [228, 259] width 457 height 470
drag, startPoint x: 249, startPoint y: 242, endPoint x: 417, endPoint y: 48, distance: 256.2
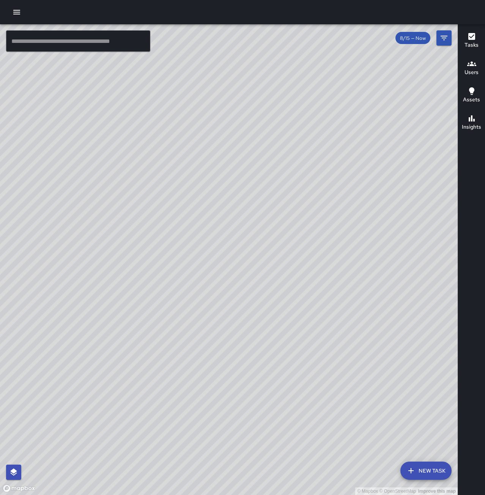
click at [417, 48] on div "© Mapbox © OpenStreetMap Improve this map" at bounding box center [228, 259] width 457 height 470
drag, startPoint x: 222, startPoint y: 391, endPoint x: 310, endPoint y: 117, distance: 288.1
click at [310, 117] on div "© Mapbox © OpenStreetMap Improve this map" at bounding box center [228, 259] width 457 height 470
drag, startPoint x: 151, startPoint y: 268, endPoint x: 292, endPoint y: 170, distance: 172.1
click at [292, 170] on div "© Mapbox © OpenStreetMap Improve this map" at bounding box center [228, 259] width 457 height 470
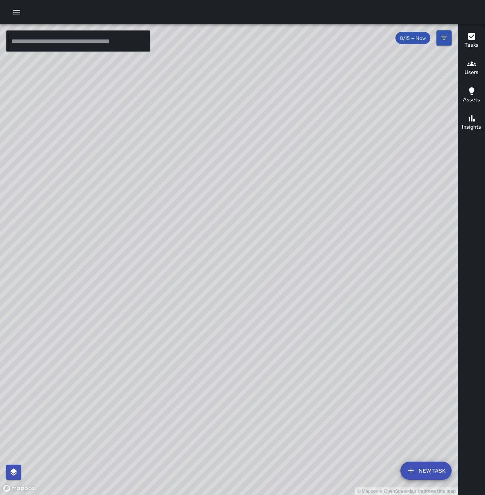
drag, startPoint x: 370, startPoint y: 376, endPoint x: 292, endPoint y: 349, distance: 82.5
click at [292, 349] on div "© Mapbox © OpenStreetMap Improve this map" at bounding box center [228, 259] width 457 height 470
drag, startPoint x: 237, startPoint y: 305, endPoint x: 251, endPoint y: 322, distance: 22.2
click at [251, 322] on div "© Mapbox © OpenStreetMap Improve this map" at bounding box center [228, 259] width 457 height 470
drag, startPoint x: 326, startPoint y: 356, endPoint x: 298, endPoint y: 323, distance: 43.6
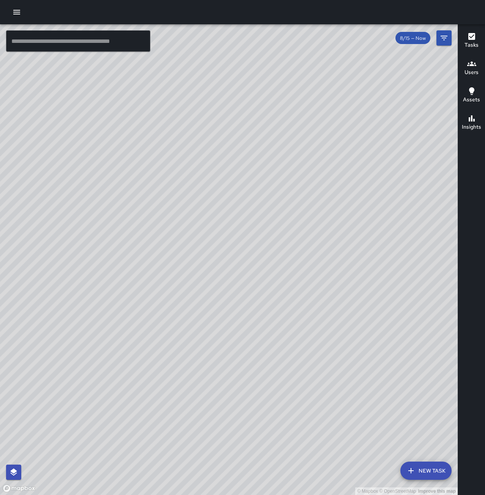
click at [311, 349] on div "© Mapbox © OpenStreetMap Improve this map" at bounding box center [228, 259] width 457 height 470
drag, startPoint x: 191, startPoint y: 294, endPoint x: 254, endPoint y: 328, distance: 71.9
click at [254, 328] on div "© Mapbox © OpenStreetMap Improve this map" at bounding box center [228, 259] width 457 height 470
drag, startPoint x: 188, startPoint y: 382, endPoint x: 303, endPoint y: 395, distance: 116.5
click at [303, 395] on div "© Mapbox © OpenStreetMap Improve this map" at bounding box center [228, 259] width 457 height 470
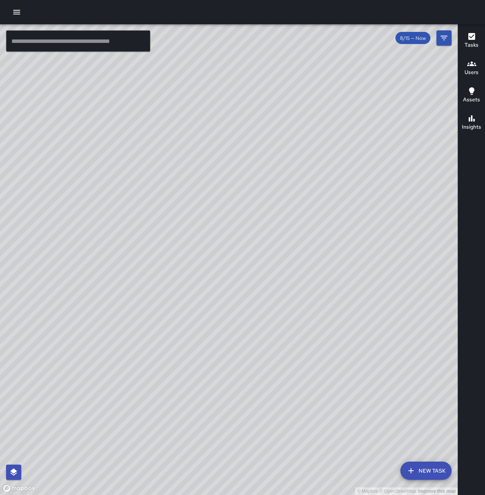
drag, startPoint x: 352, startPoint y: 342, endPoint x: 329, endPoint y: 324, distance: 30.0
click at [330, 324] on div "© Mapbox © OpenStreetMap Improve this map" at bounding box center [228, 259] width 457 height 470
click at [26, 33] on input "text" at bounding box center [78, 40] width 144 height 21
type input "**"
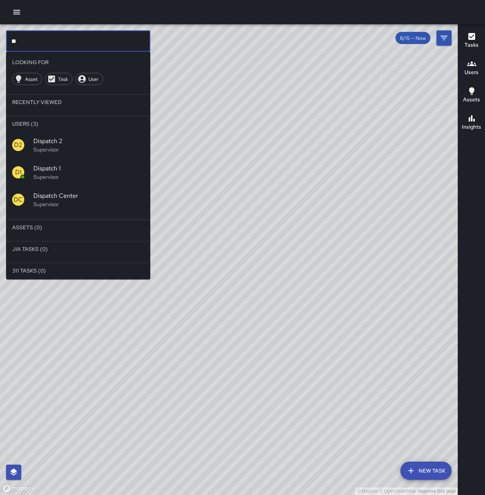
click at [70, 171] on span "Dispatch 1" at bounding box center [88, 168] width 111 height 9
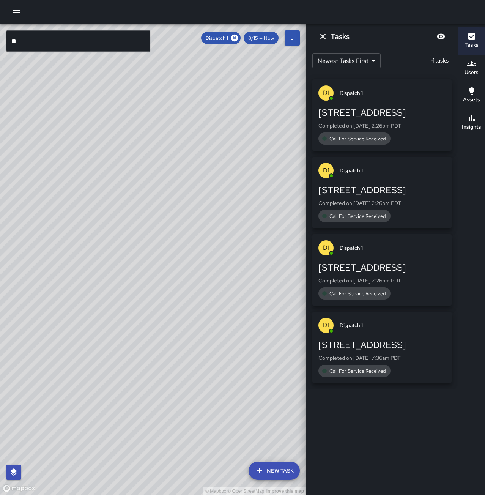
click at [380, 135] on span "Call For Service Received" at bounding box center [358, 138] width 66 height 6
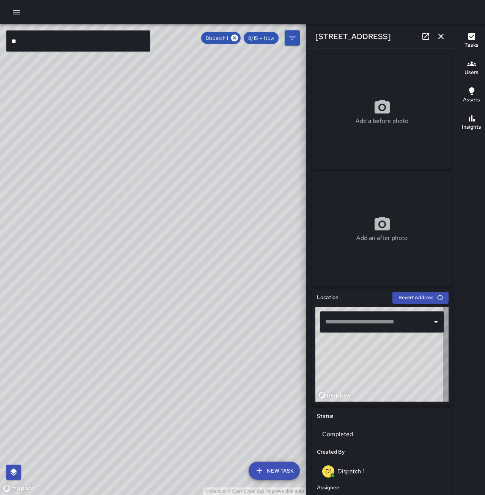
type input "**********"
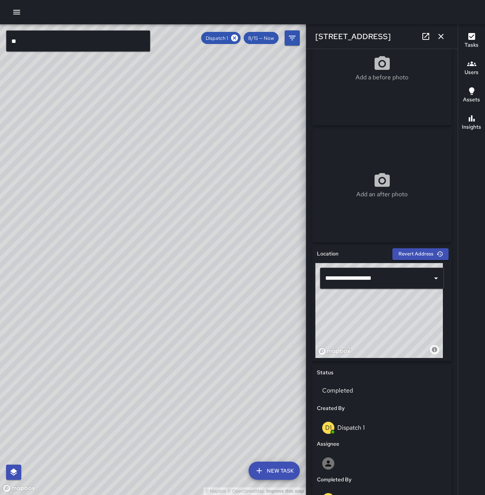
scroll to position [290, 0]
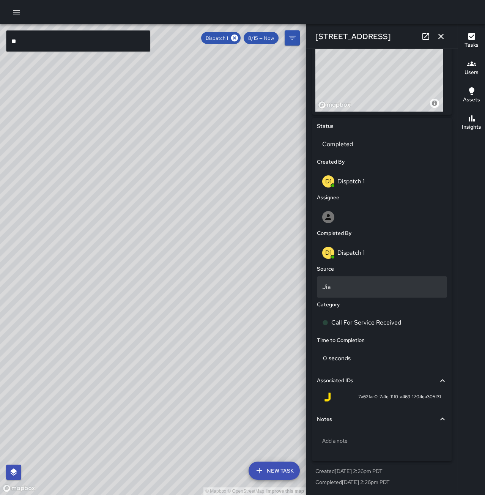
click at [350, 284] on p "Jia" at bounding box center [381, 286] width 119 height 9
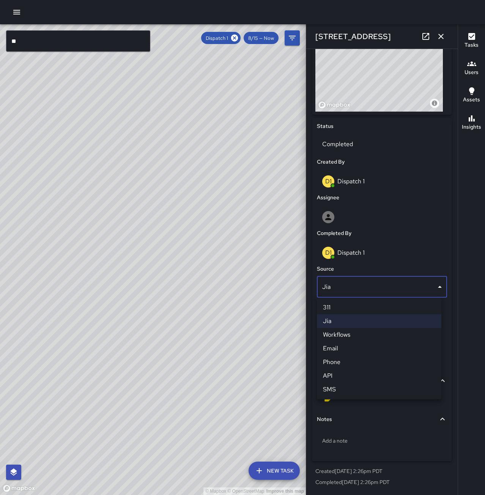
click at [355, 363] on li "Phone" at bounding box center [379, 362] width 124 height 14
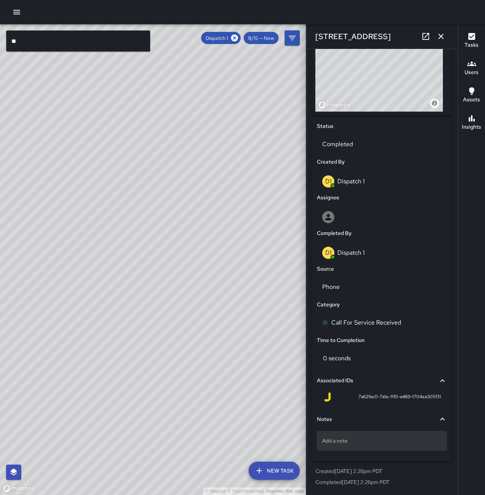
click at [361, 438] on p "Add a note" at bounding box center [381, 441] width 119 height 8
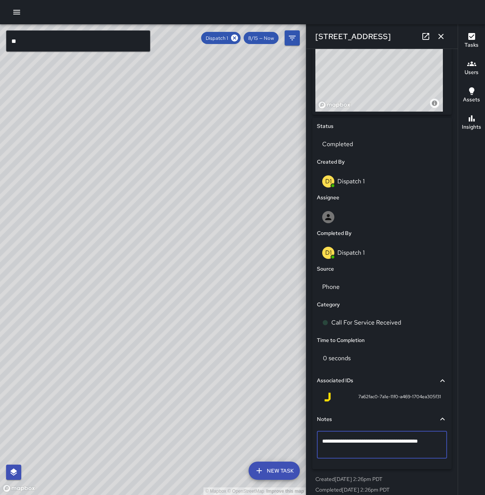
type textarea "**********"
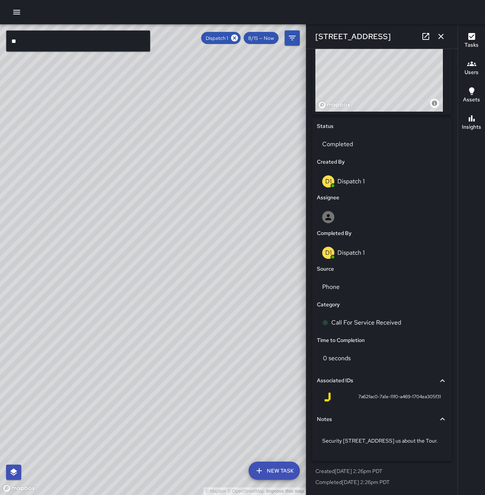
click at [440, 35] on icon "button" at bounding box center [440, 36] width 5 height 5
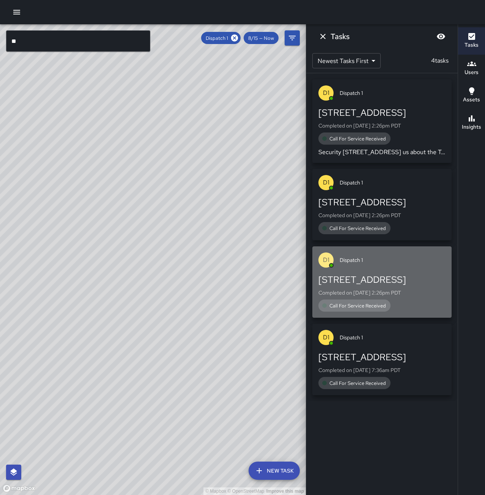
click at [382, 296] on p "Completed on 8/15/2025, 2:26pm PDT" at bounding box center [381, 293] width 127 height 8
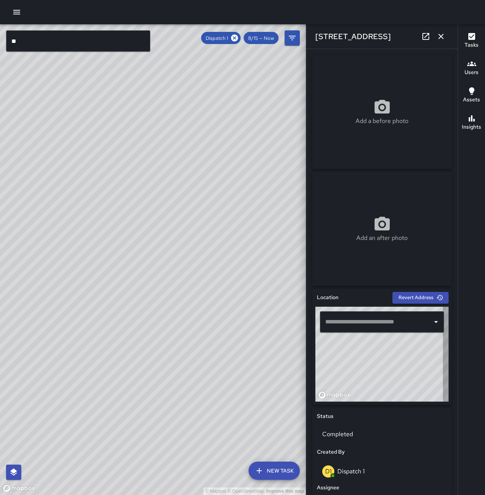
type input "**********"
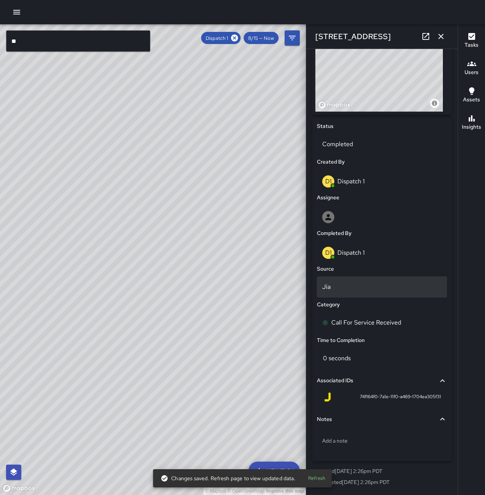
click at [336, 281] on div "Jia" at bounding box center [382, 286] width 130 height 21
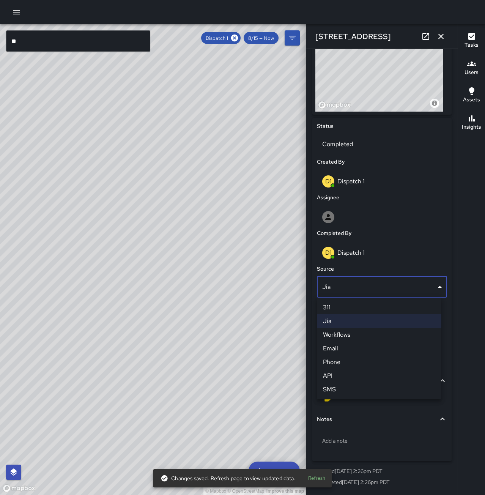
click at [350, 363] on li "Phone" at bounding box center [379, 362] width 124 height 14
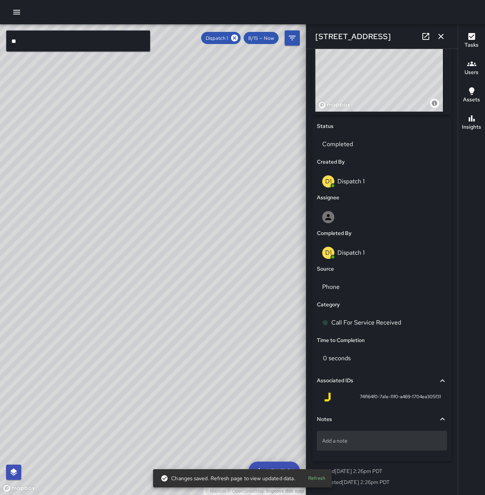
click at [364, 438] on p "Add a note" at bounding box center [381, 441] width 119 height 8
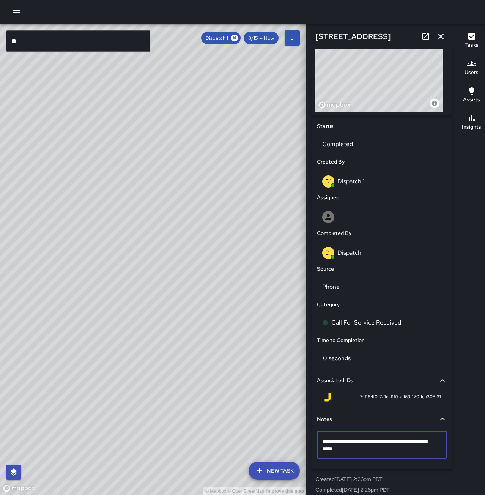
click at [351, 439] on textarea "**********" at bounding box center [379, 444] width 114 height 15
type textarea "**********"
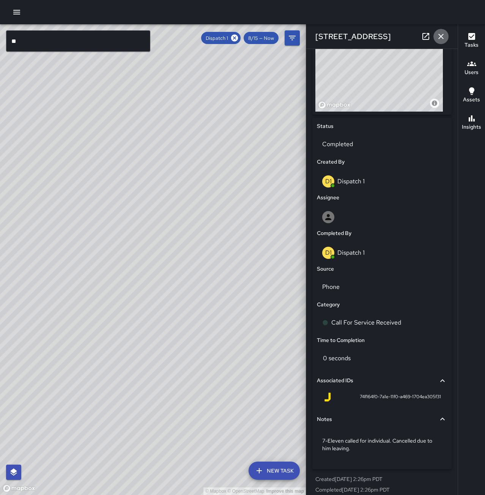
click at [441, 36] on icon "button" at bounding box center [440, 36] width 5 height 5
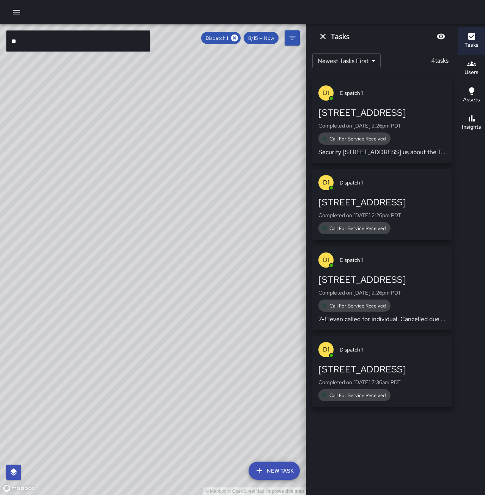
click at [393, 213] on p "Completed on 8/15/2025, 2:26pm PDT" at bounding box center [381, 215] width 127 height 8
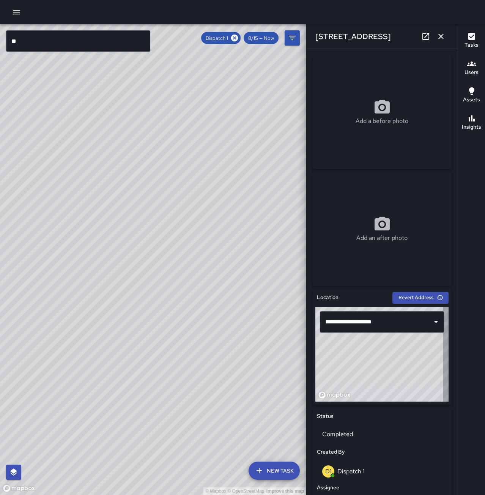
type input "**********"
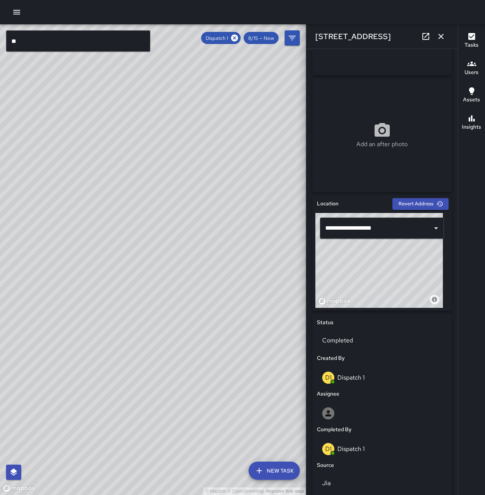
scroll to position [190, 0]
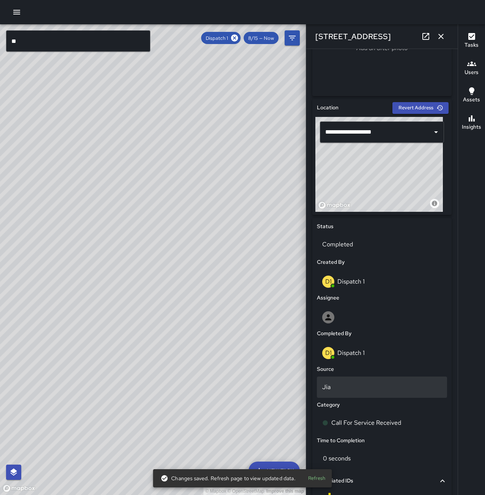
click at [349, 387] on p "Jia" at bounding box center [381, 386] width 119 height 9
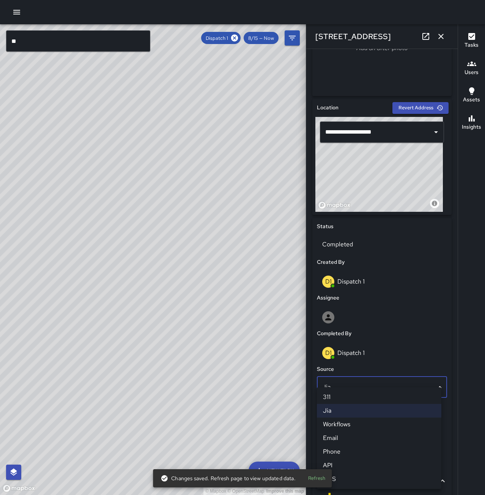
click at [354, 447] on li "Phone" at bounding box center [379, 451] width 124 height 14
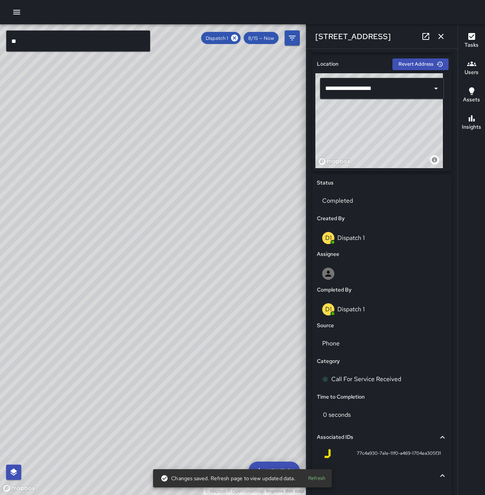
scroll to position [290, 0]
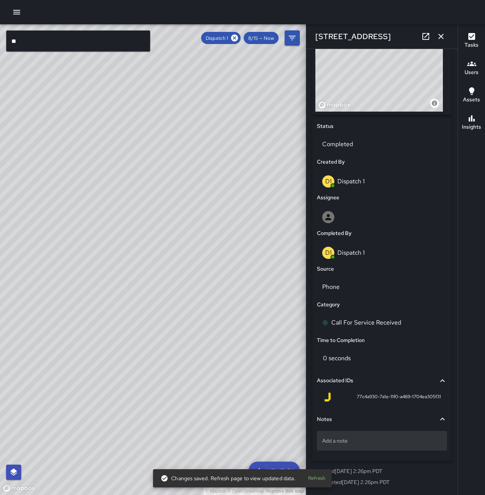
click at [361, 444] on p "Add a note" at bounding box center [381, 441] width 119 height 8
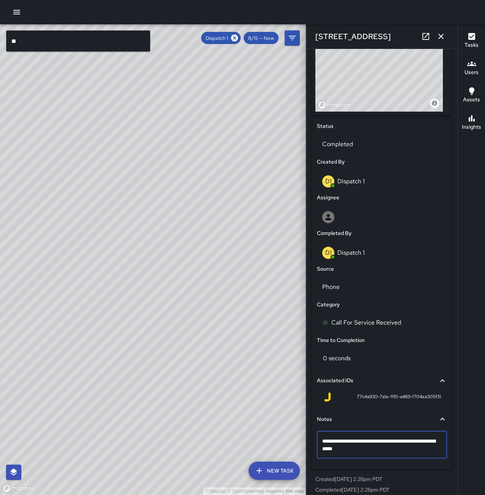
type textarea "**********"
click at [437, 36] on icon "button" at bounding box center [440, 36] width 9 height 9
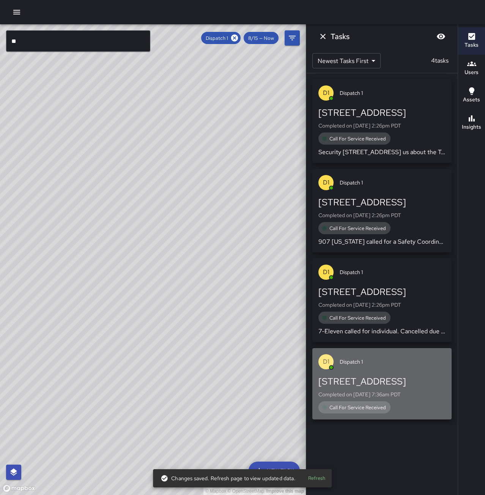
click at [405, 393] on p "Completed on 8/15/2025, 7:36am PDT" at bounding box center [381, 394] width 127 height 8
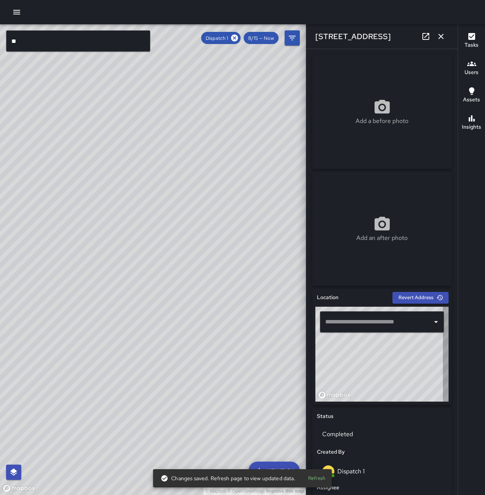
type input "**********"
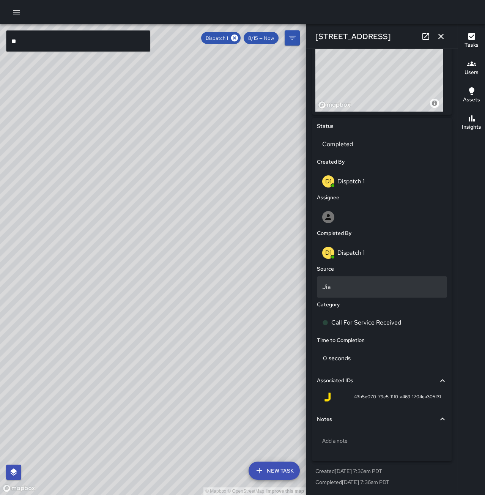
click at [363, 287] on p "Jia" at bounding box center [381, 286] width 119 height 9
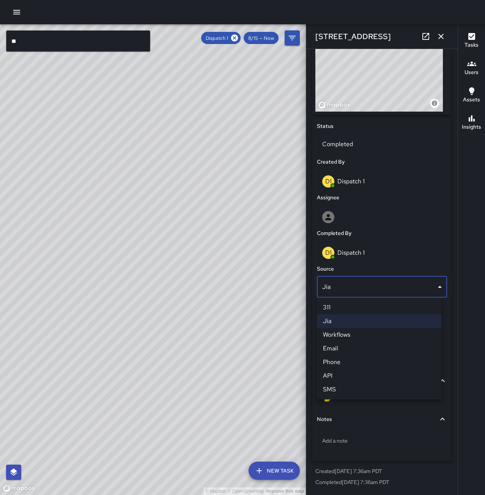
click at [357, 360] on li "Phone" at bounding box center [379, 362] width 124 height 14
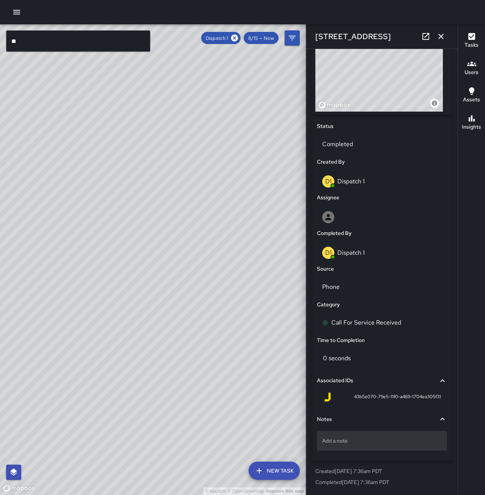
click at [377, 440] on p "Add a note" at bounding box center [381, 441] width 119 height 8
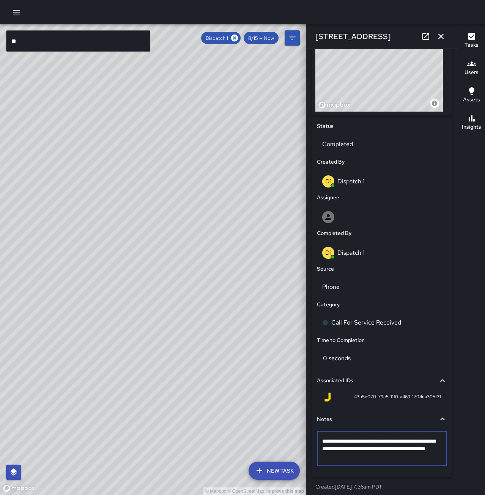
type textarea "**********"
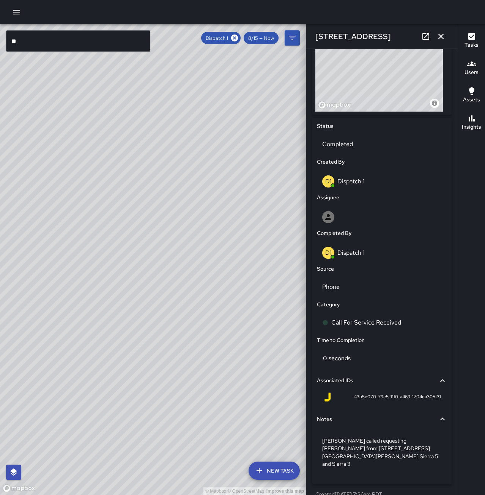
click at [442, 35] on icon "button" at bounding box center [440, 36] width 5 height 5
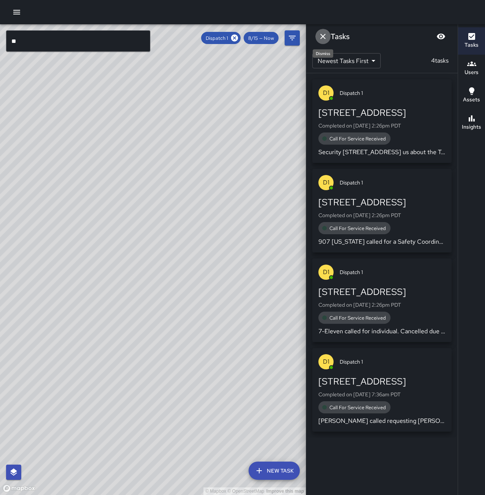
click at [320, 38] on icon "Dismiss" at bounding box center [322, 36] width 9 height 9
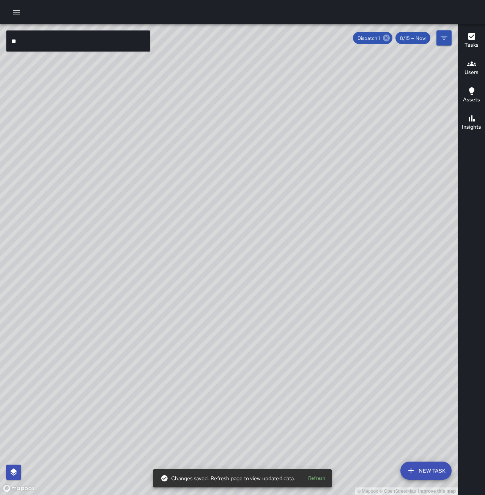
click at [389, 38] on icon at bounding box center [386, 38] width 7 height 7
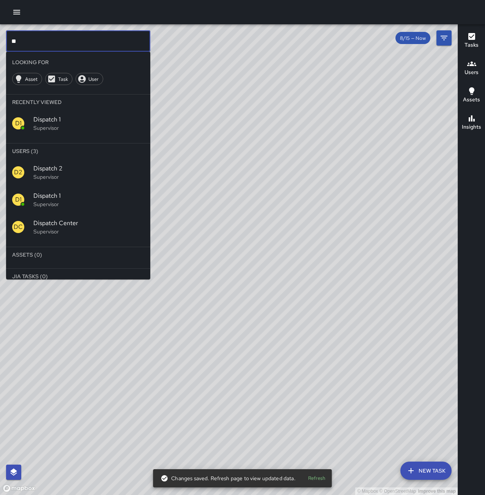
drag, startPoint x: 53, startPoint y: 45, endPoint x: -24, endPoint y: 49, distance: 77.5
click at [0, 49] on html "© Mapbox © OpenStreetMap Improve this map ** ​ Looking For Asset Task User Rece…" at bounding box center [242, 247] width 485 height 495
